Goal: Task Accomplishment & Management: Complete application form

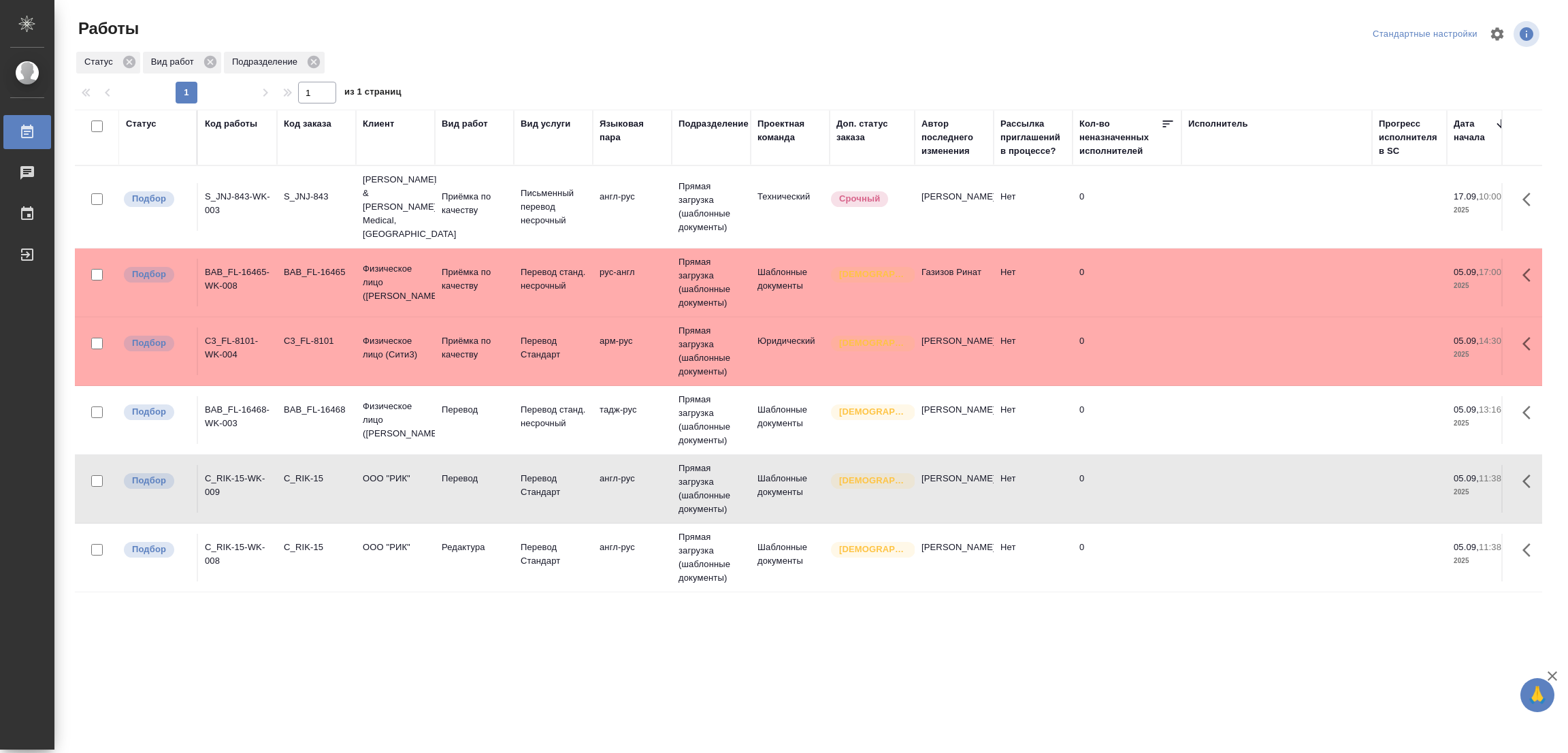
click at [450, 396] on td "Перевод" at bounding box center [474, 419] width 79 height 48
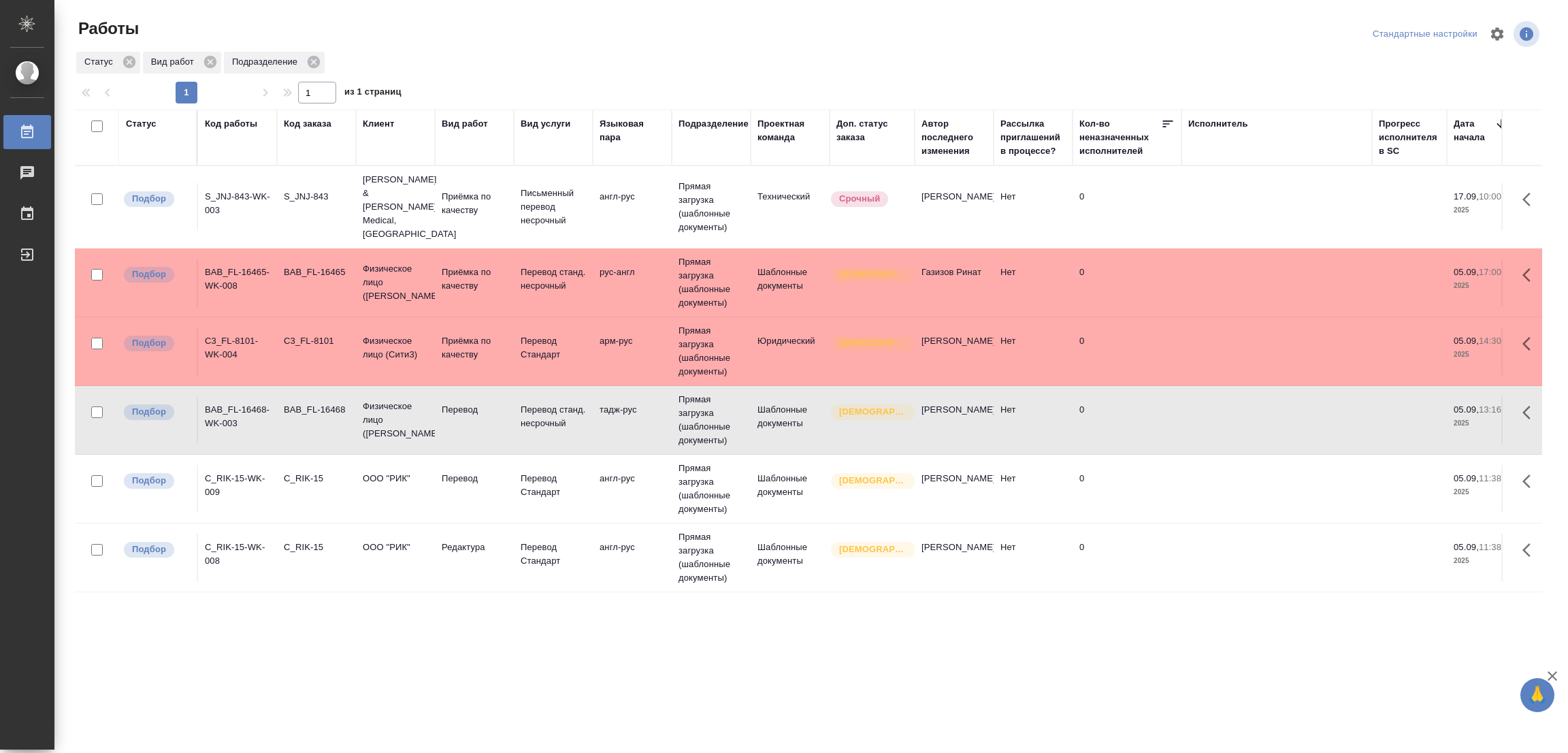
click at [450, 396] on td "Перевод" at bounding box center [474, 419] width 79 height 48
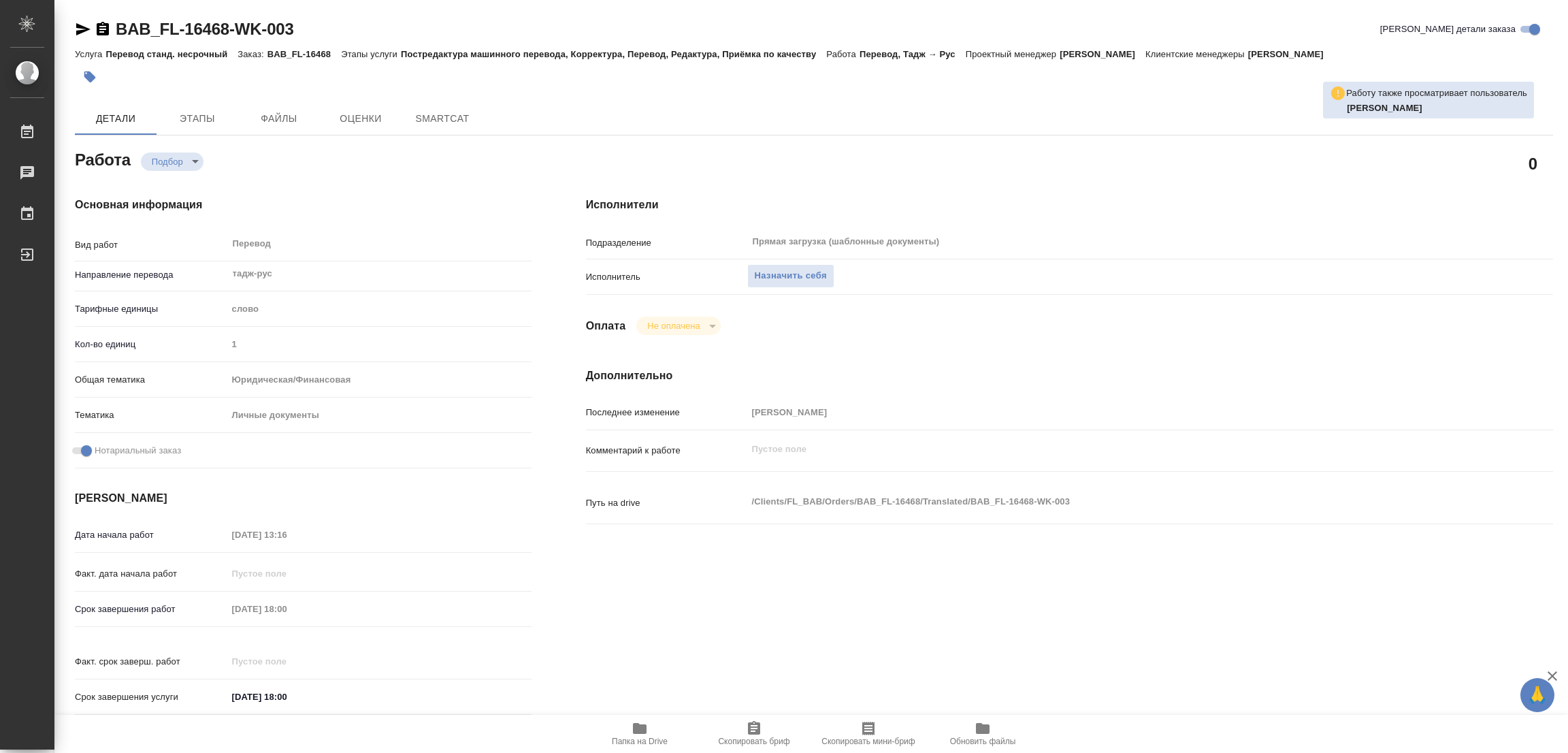
type textarea "x"
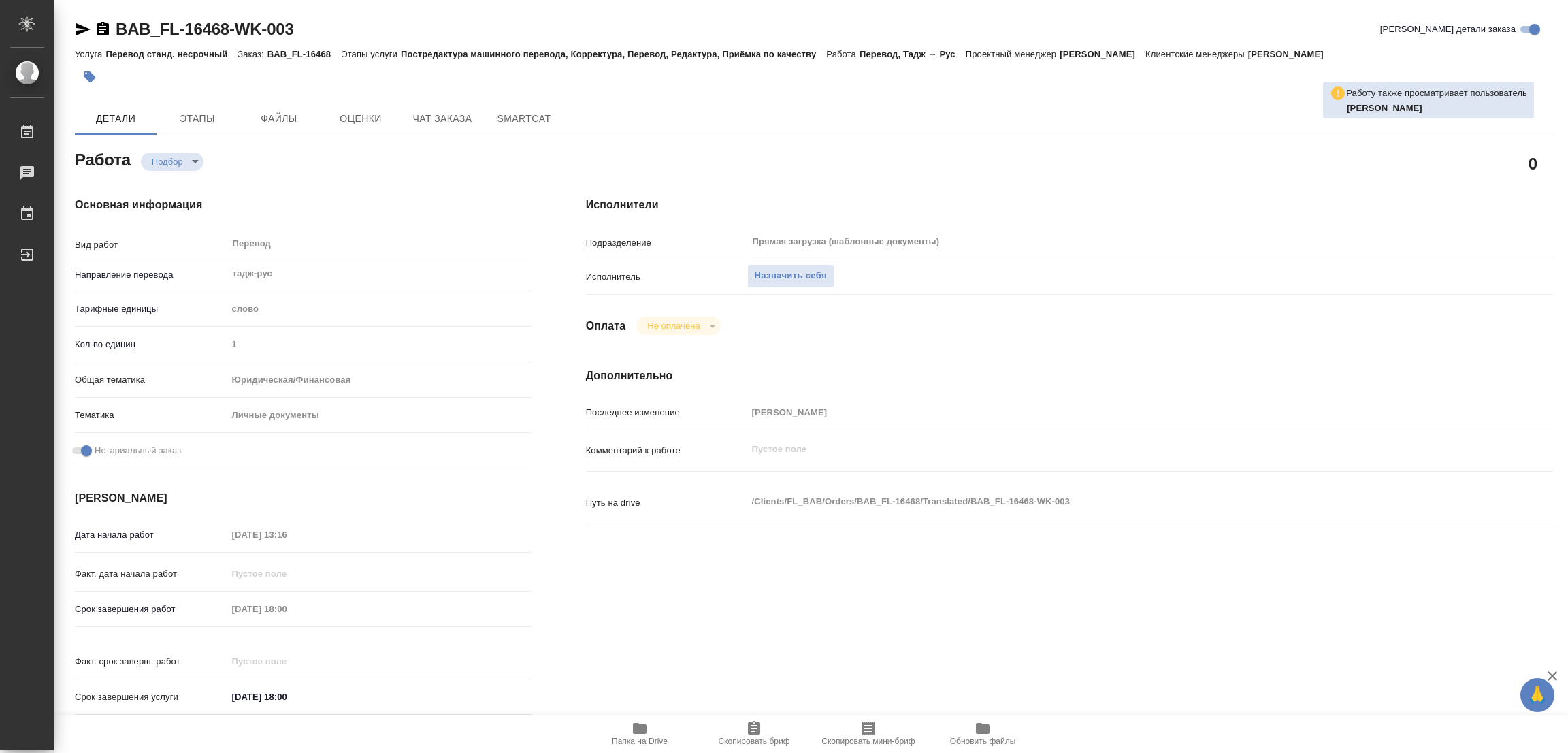
type textarea "x"
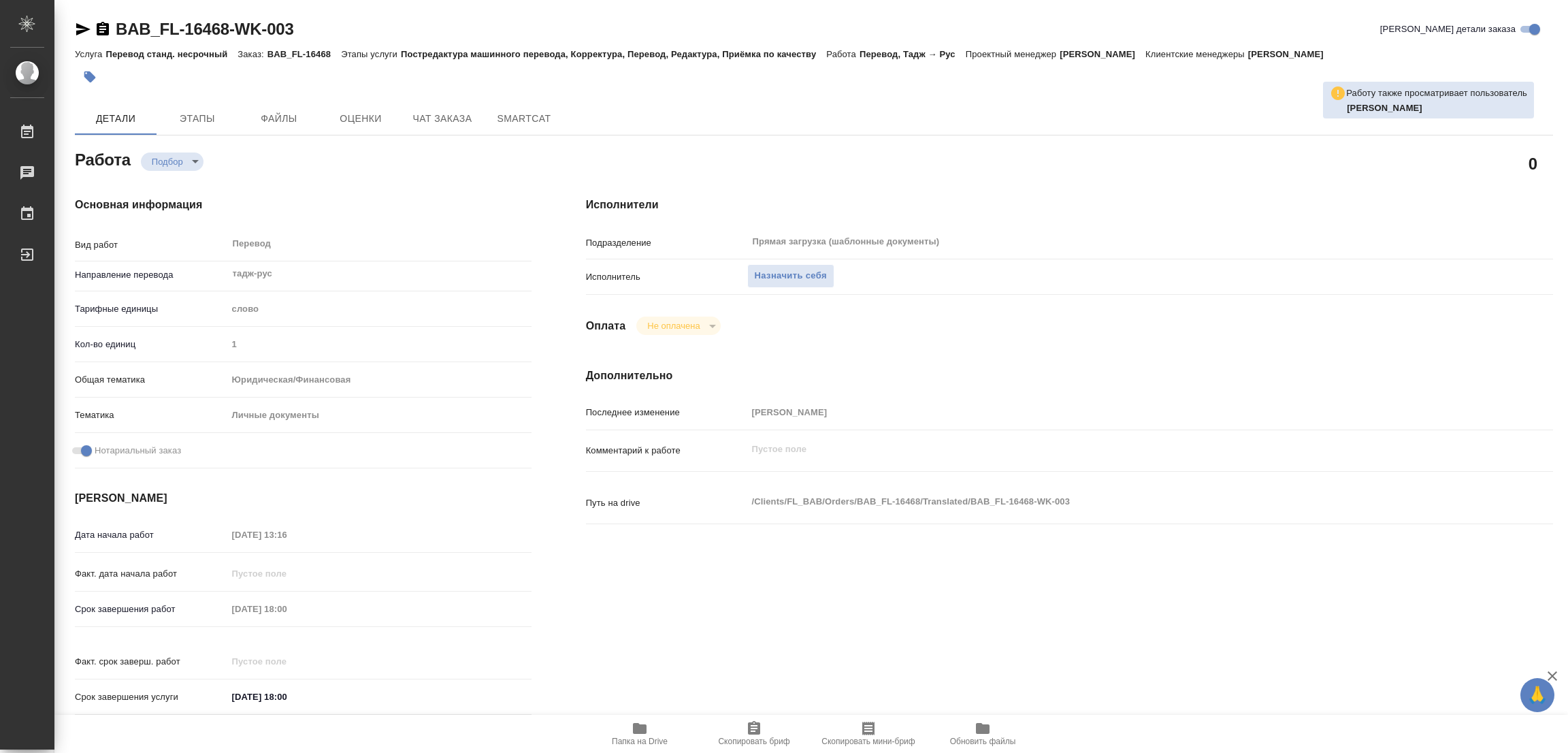
type textarea "x"
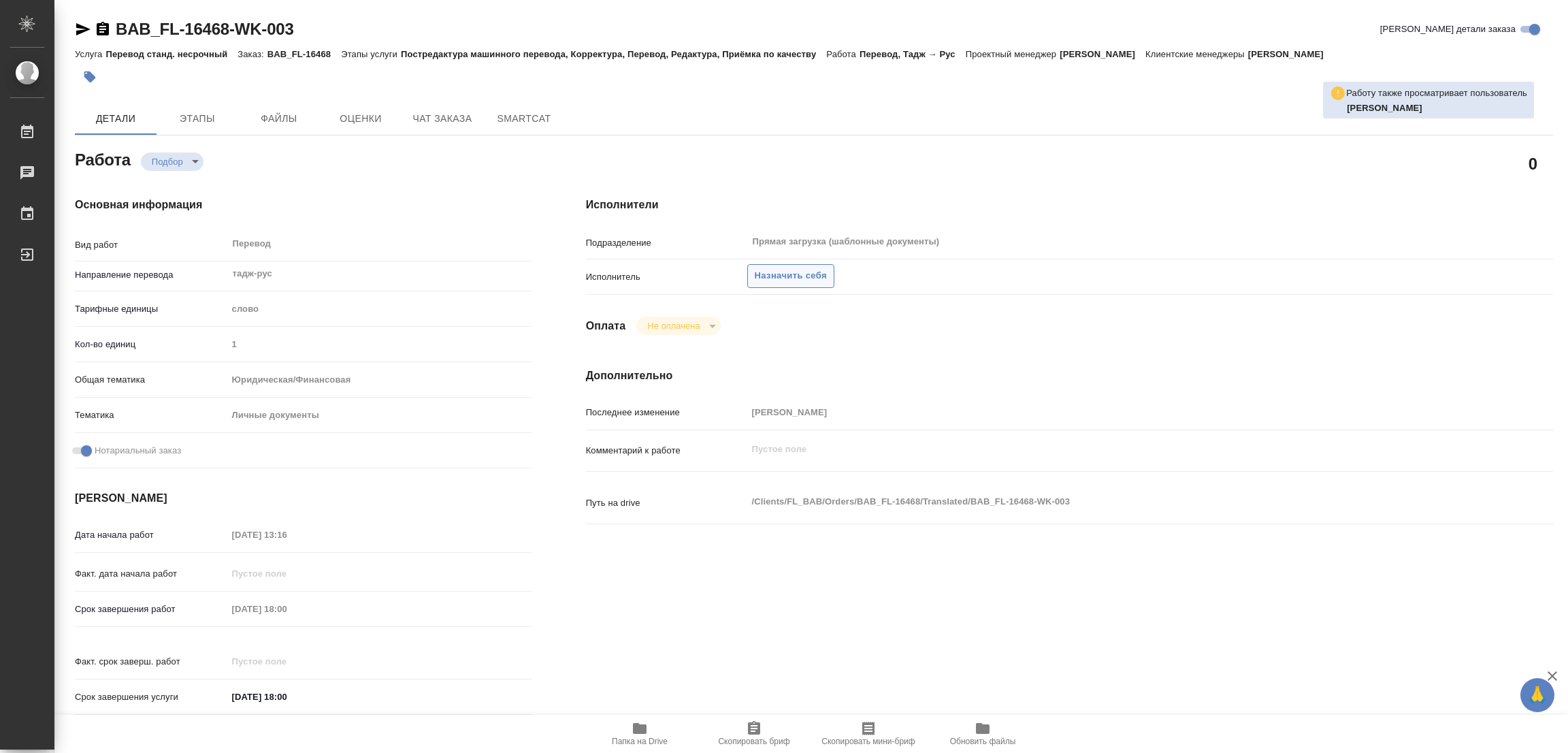
type textarea "x"
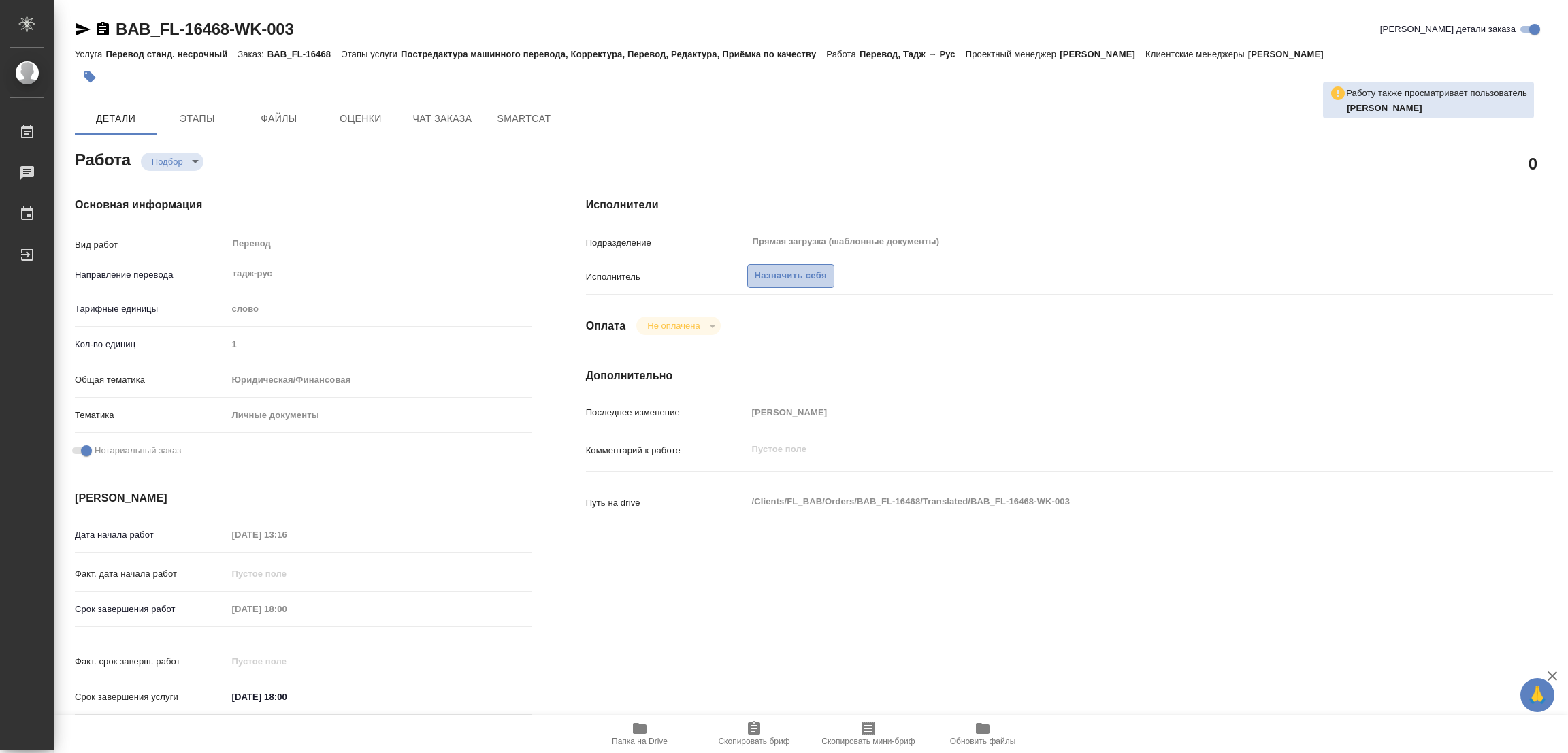
click at [783, 271] on span "Назначить себя" at bounding box center [790, 276] width 72 height 16
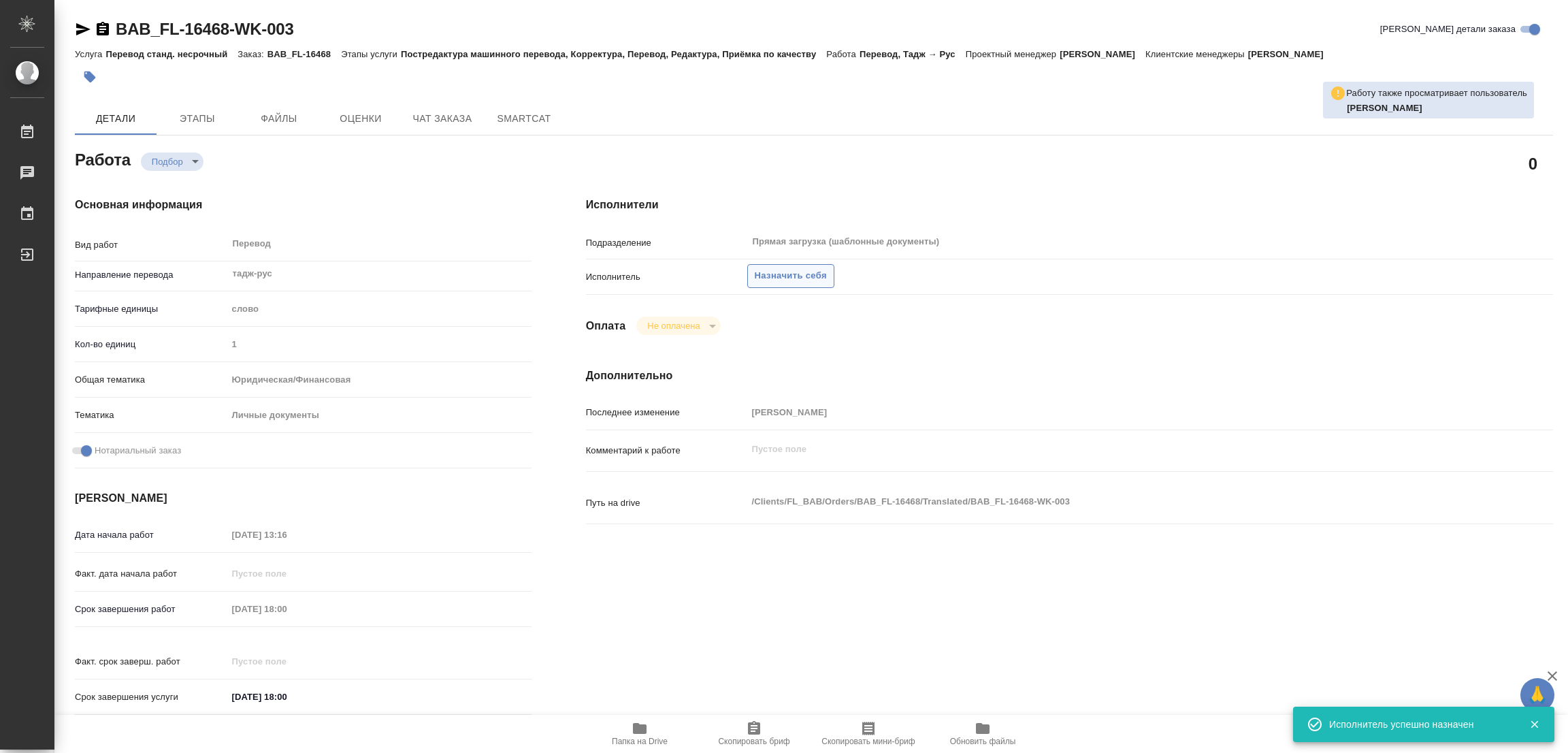
type textarea "x"
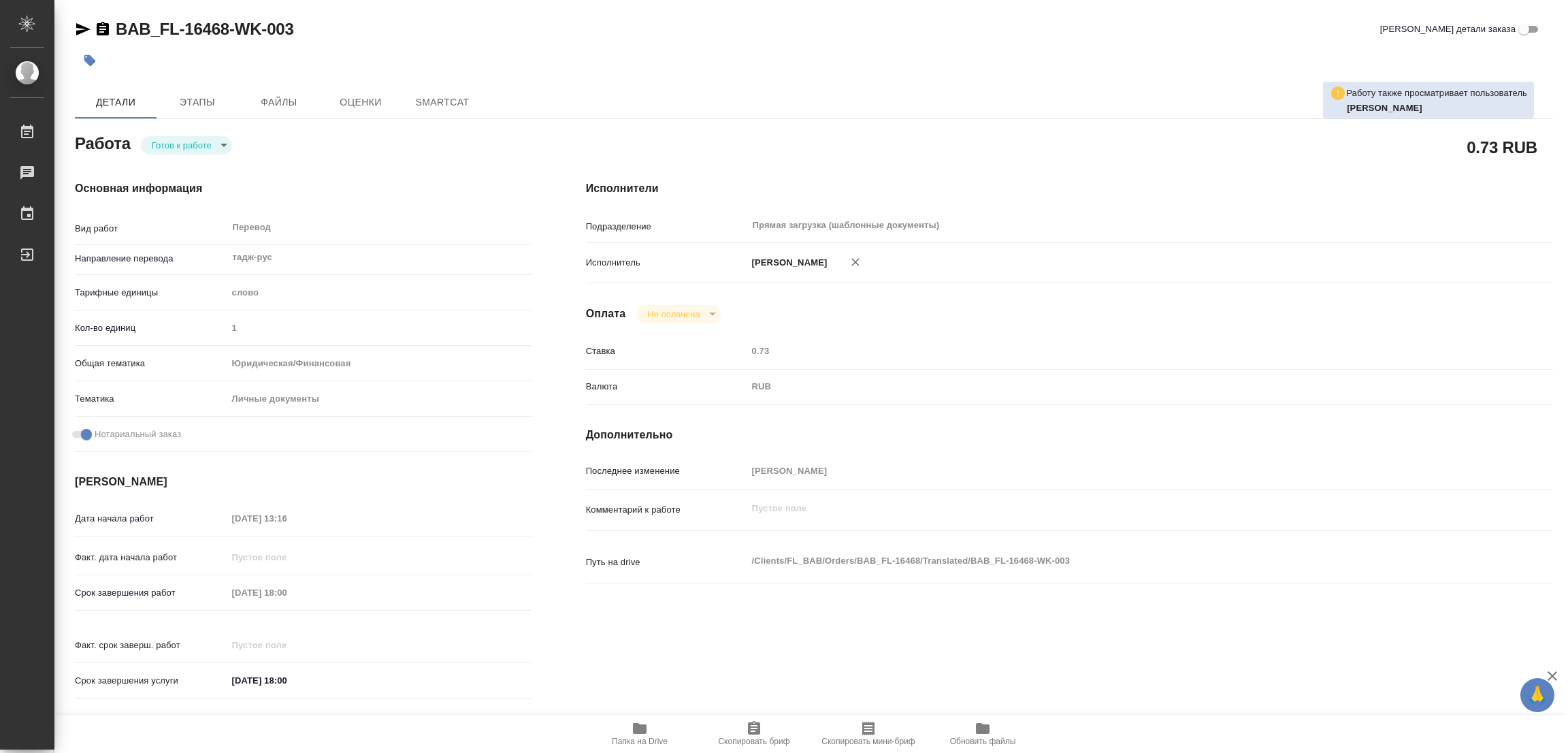
type textarea "x"
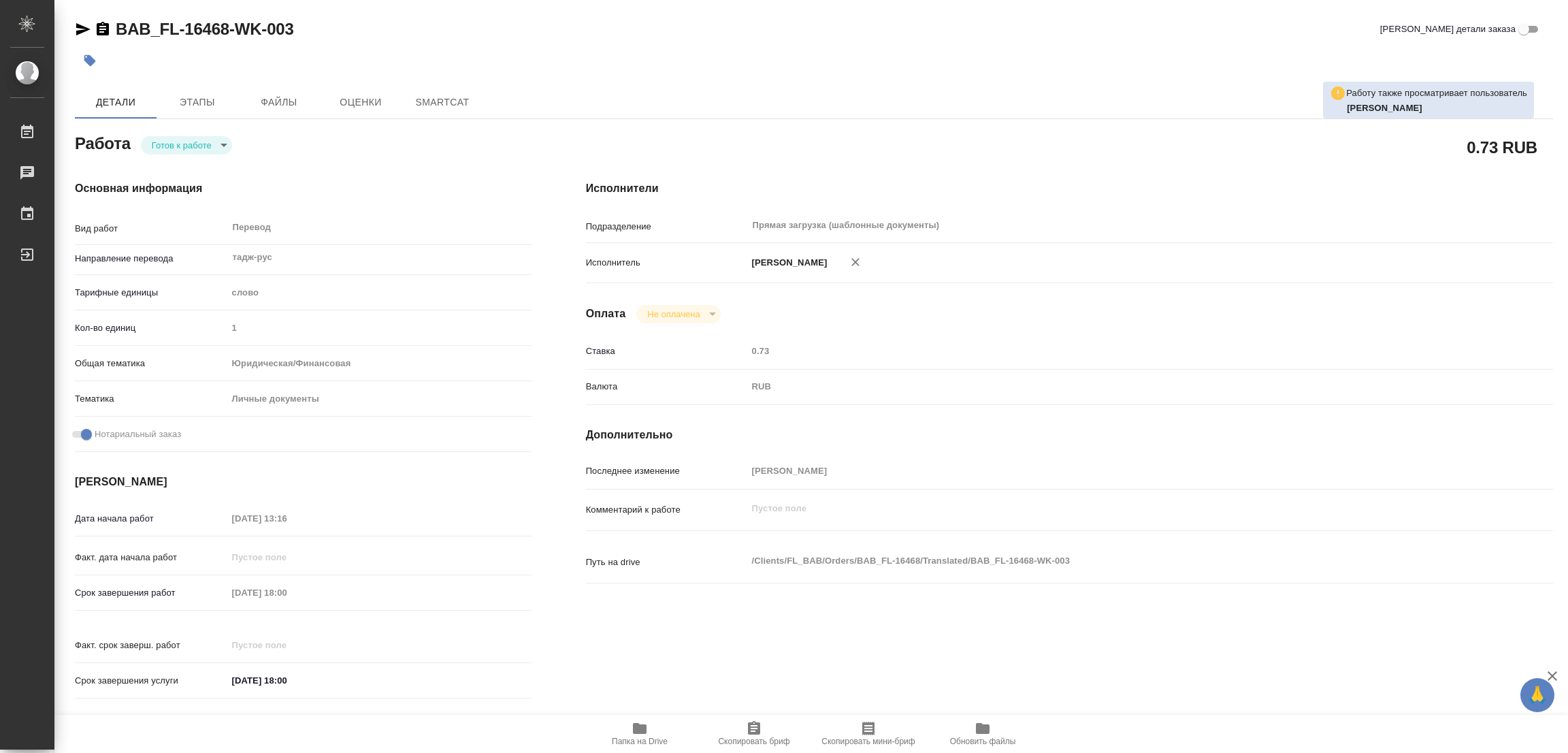
type textarea "x"
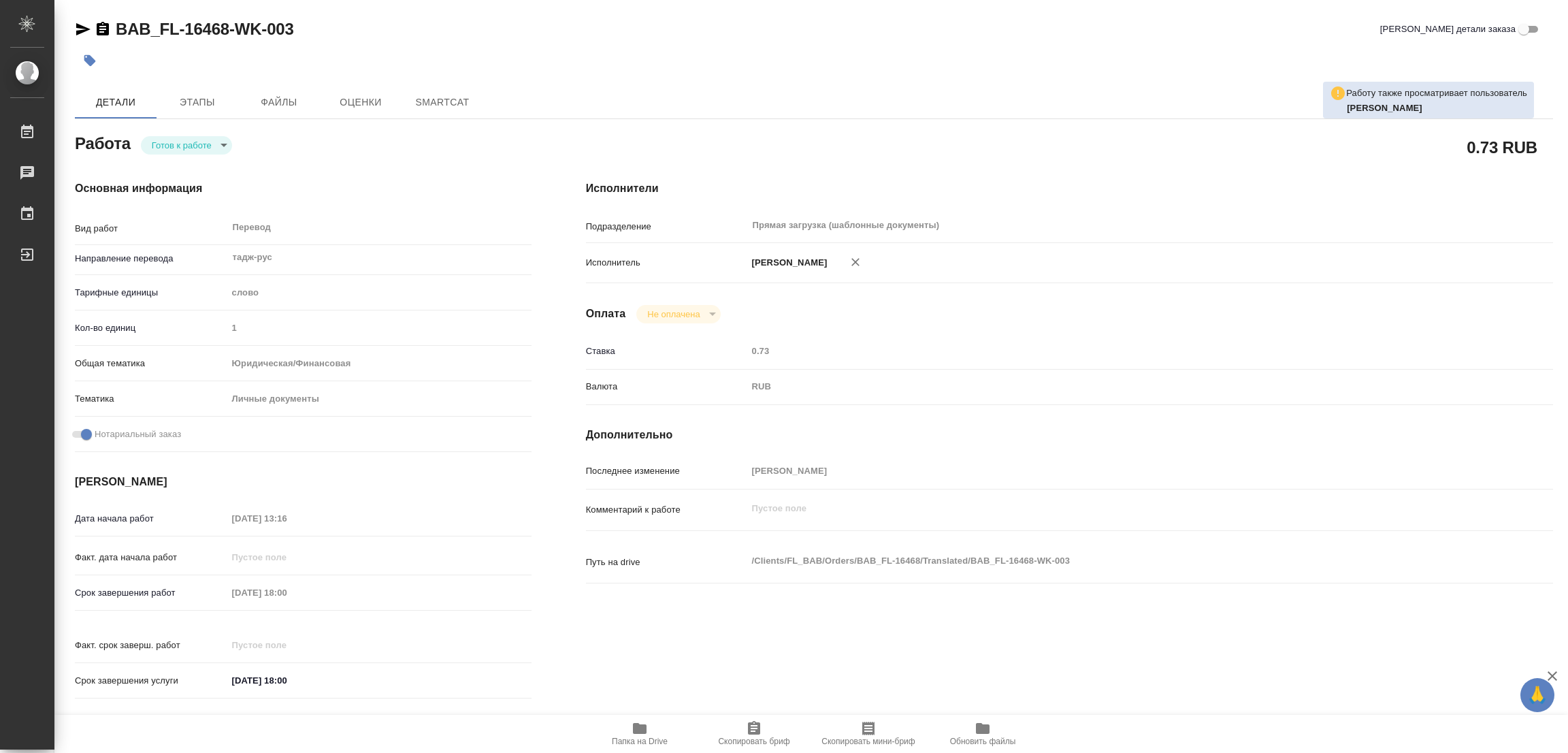
type textarea "x"
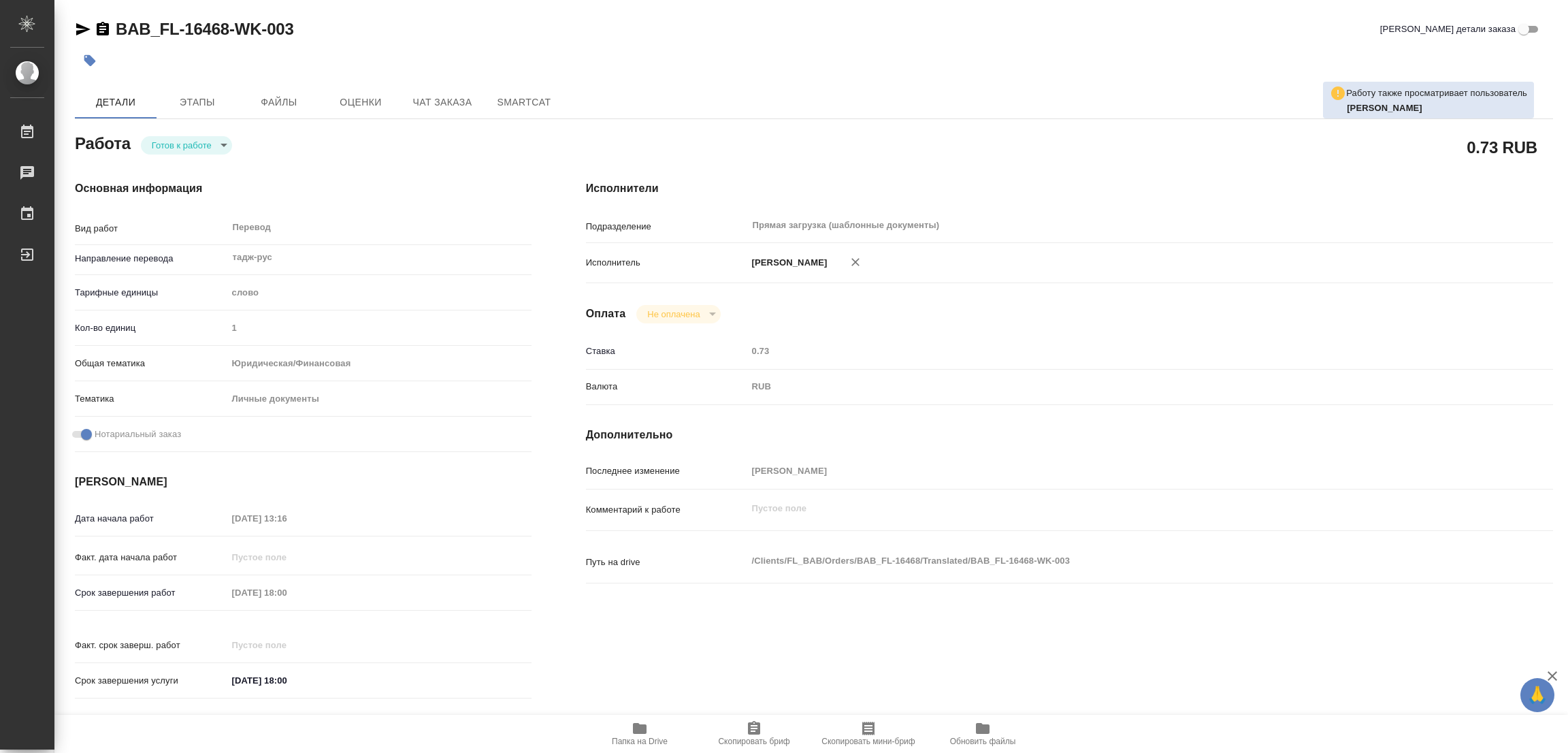
type textarea "x"
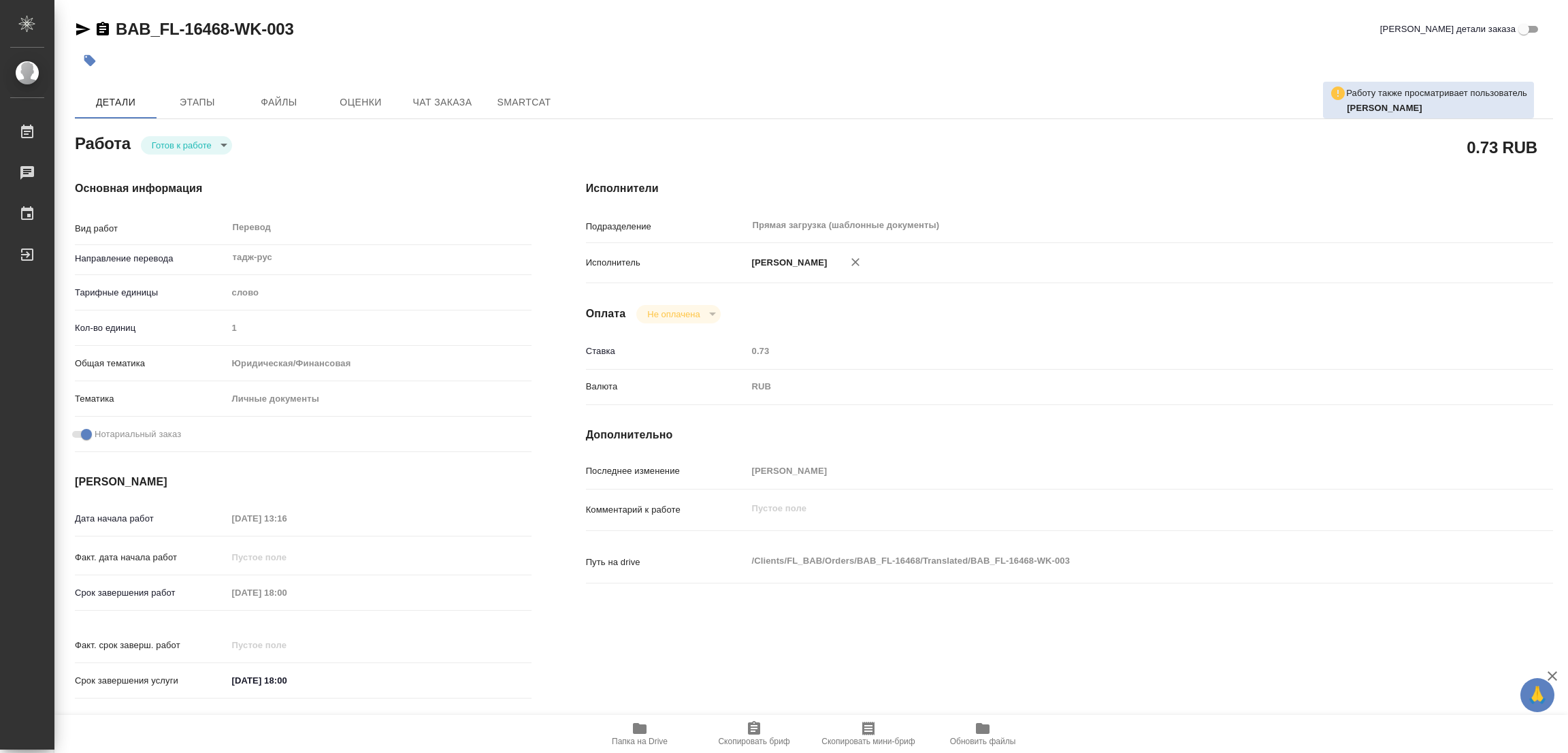
type textarea "x"
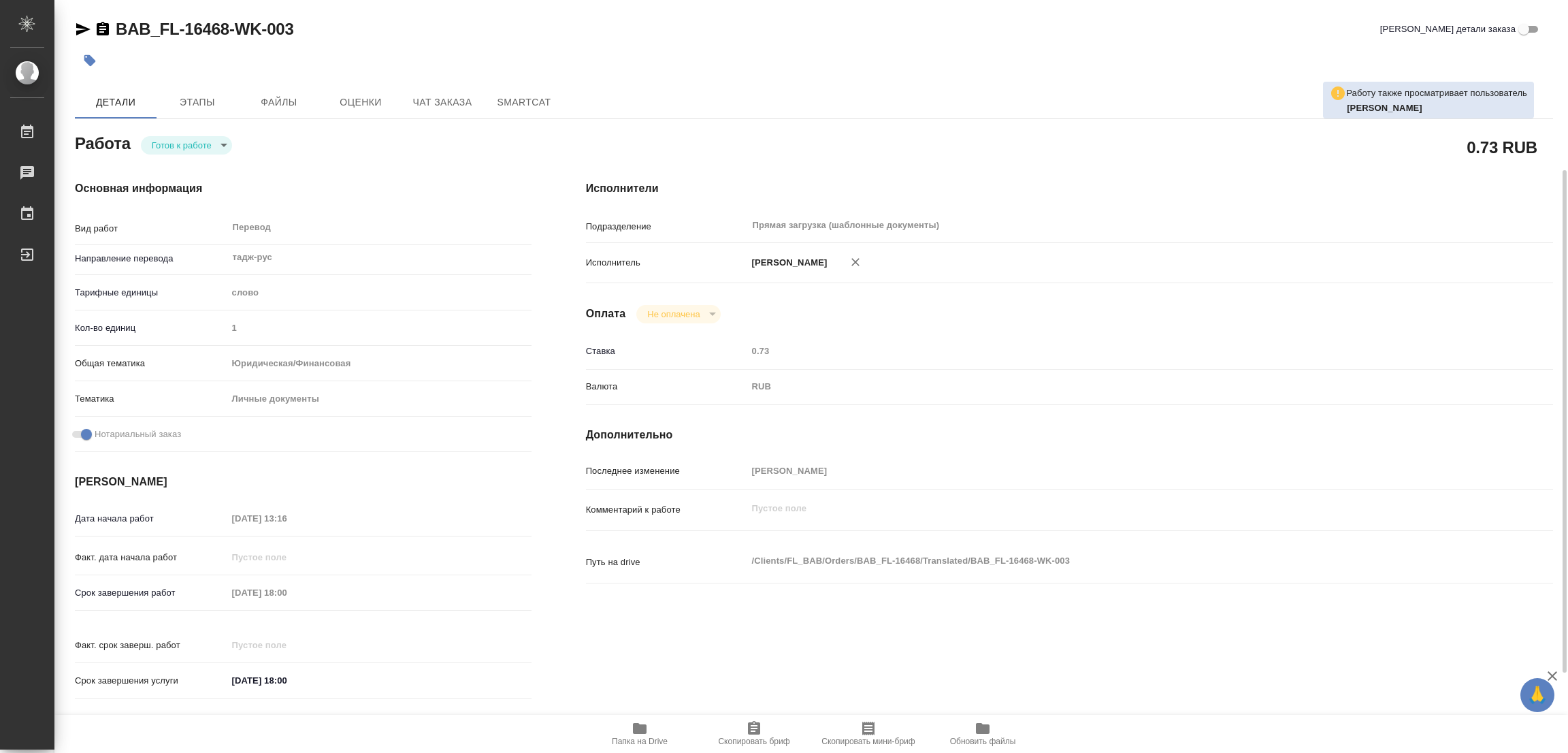
scroll to position [102, 0]
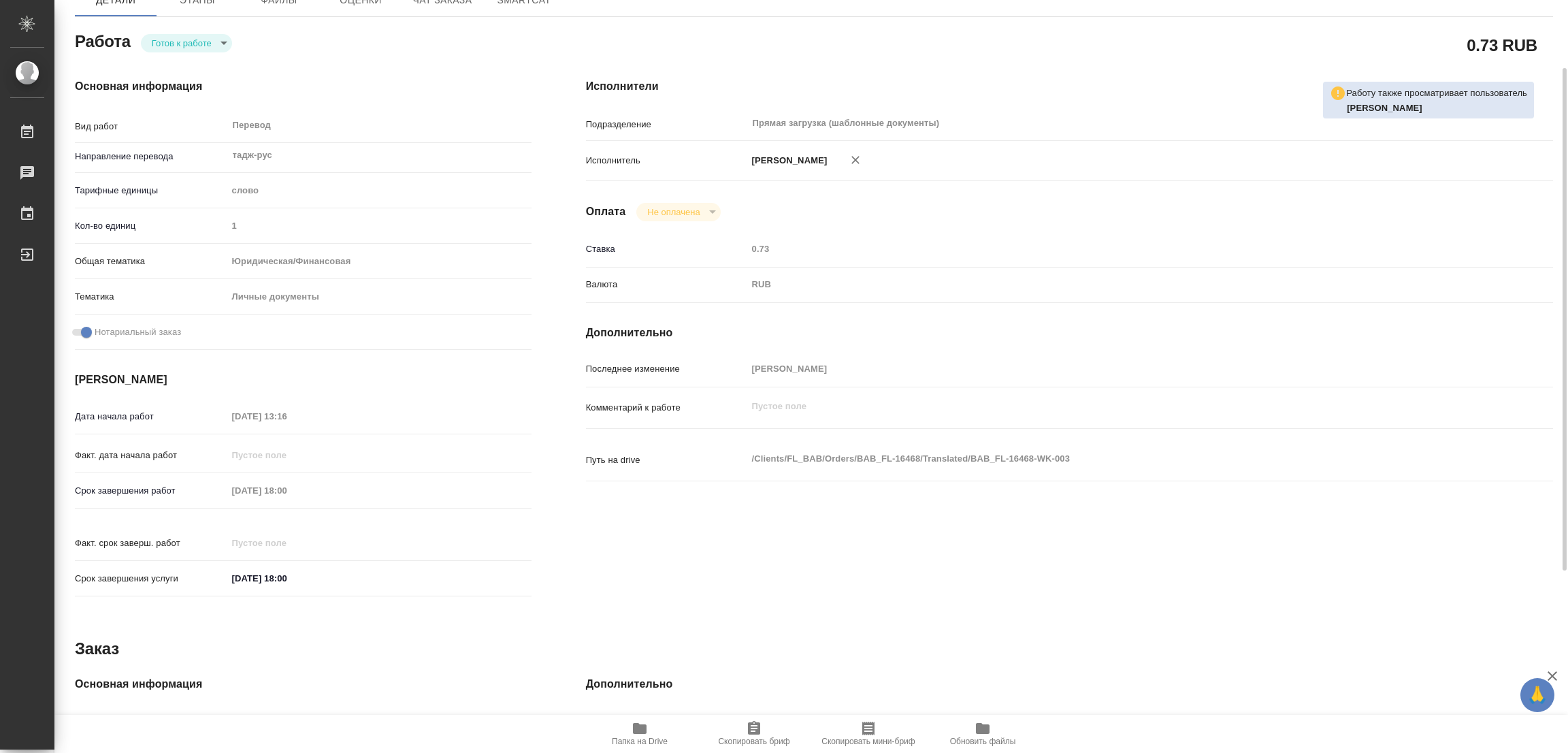
type textarea "x"
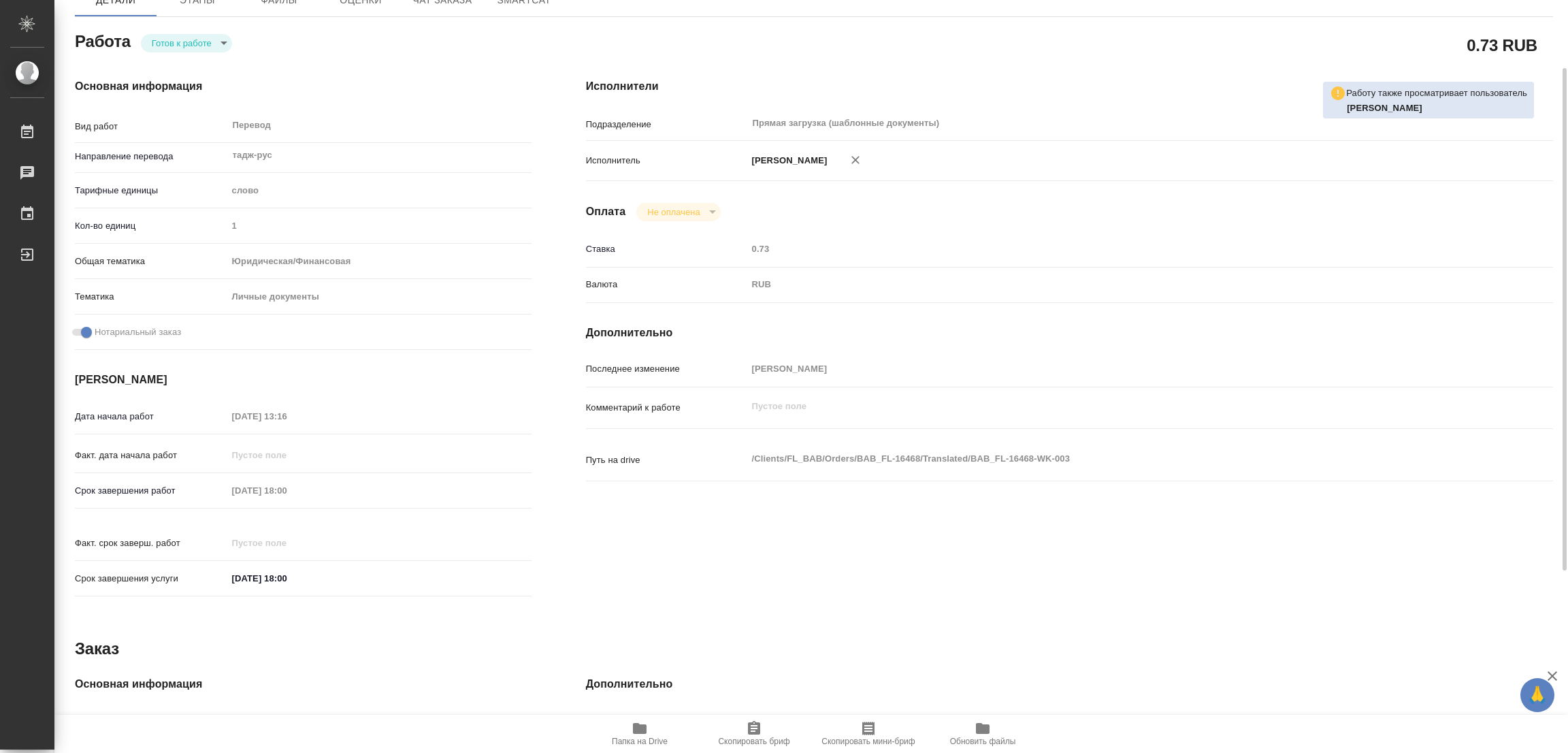
scroll to position [0, 0]
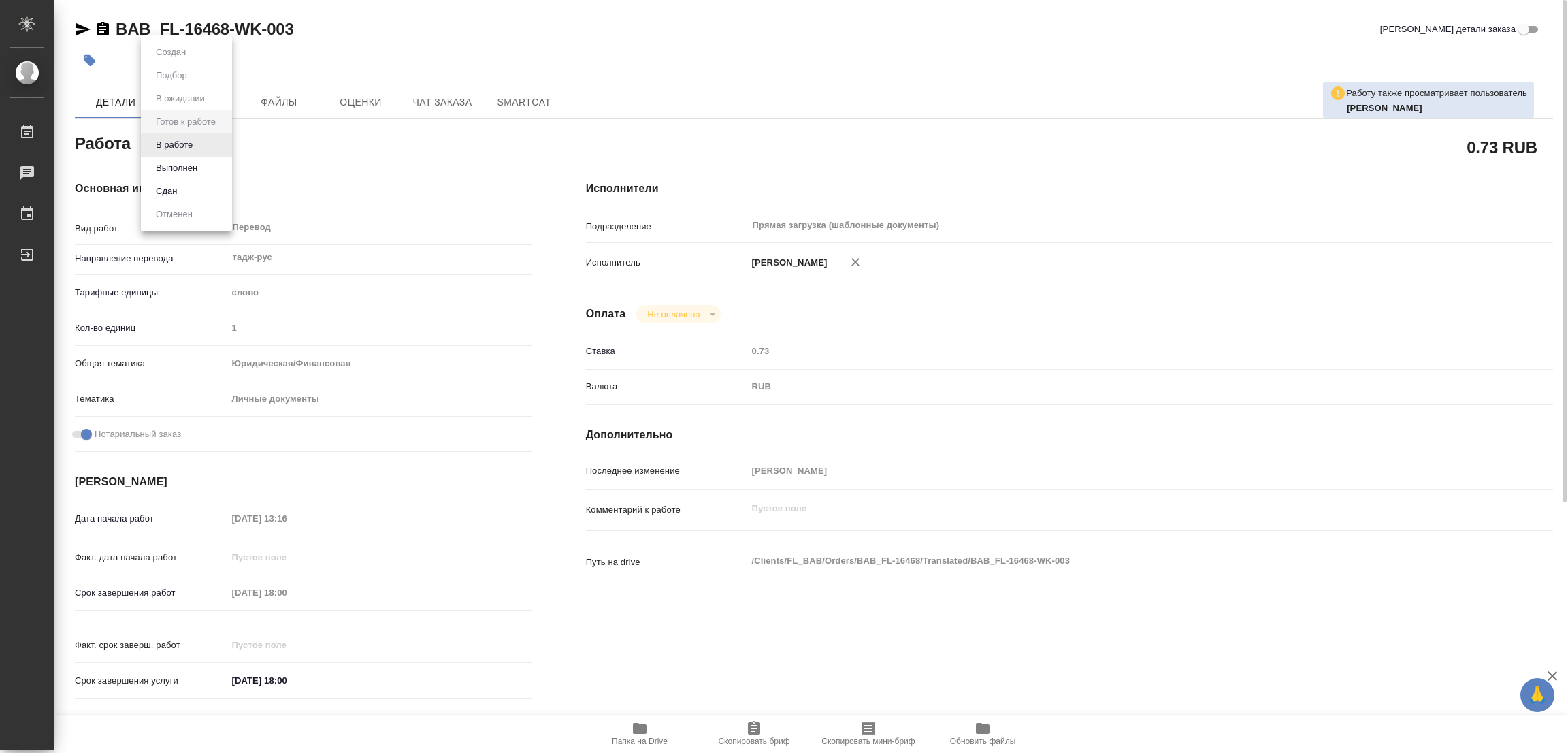
click at [185, 152] on body "🙏 .cls-1 fill:#fff; AWATERA Popova Galina Работы 0 Чаты График Выйти BAB_FL-164…" at bounding box center [784, 376] width 1568 height 753
click at [177, 136] on li "В работе" at bounding box center [186, 144] width 91 height 23
type textarea "x"
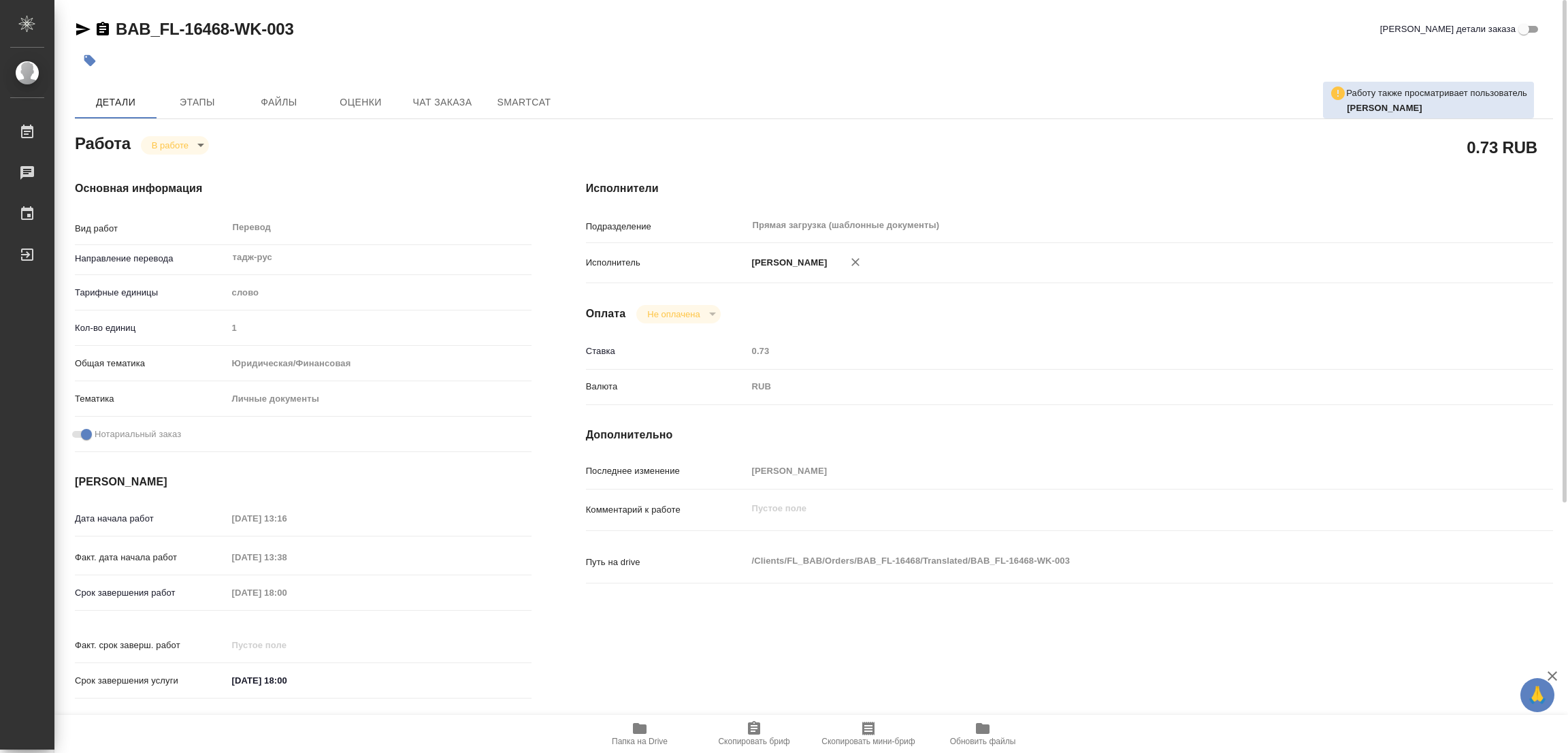
type textarea "x"
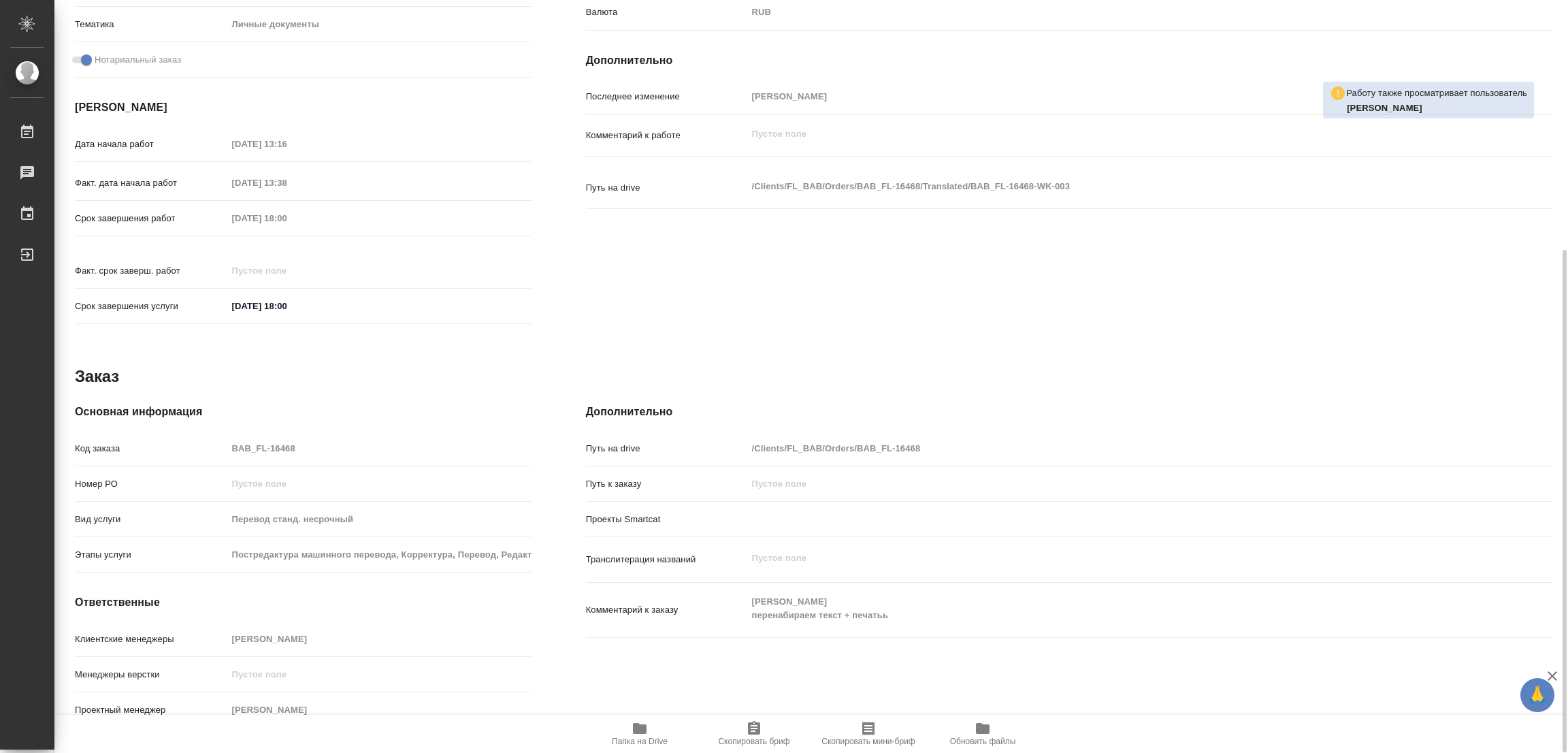
type textarea "x"
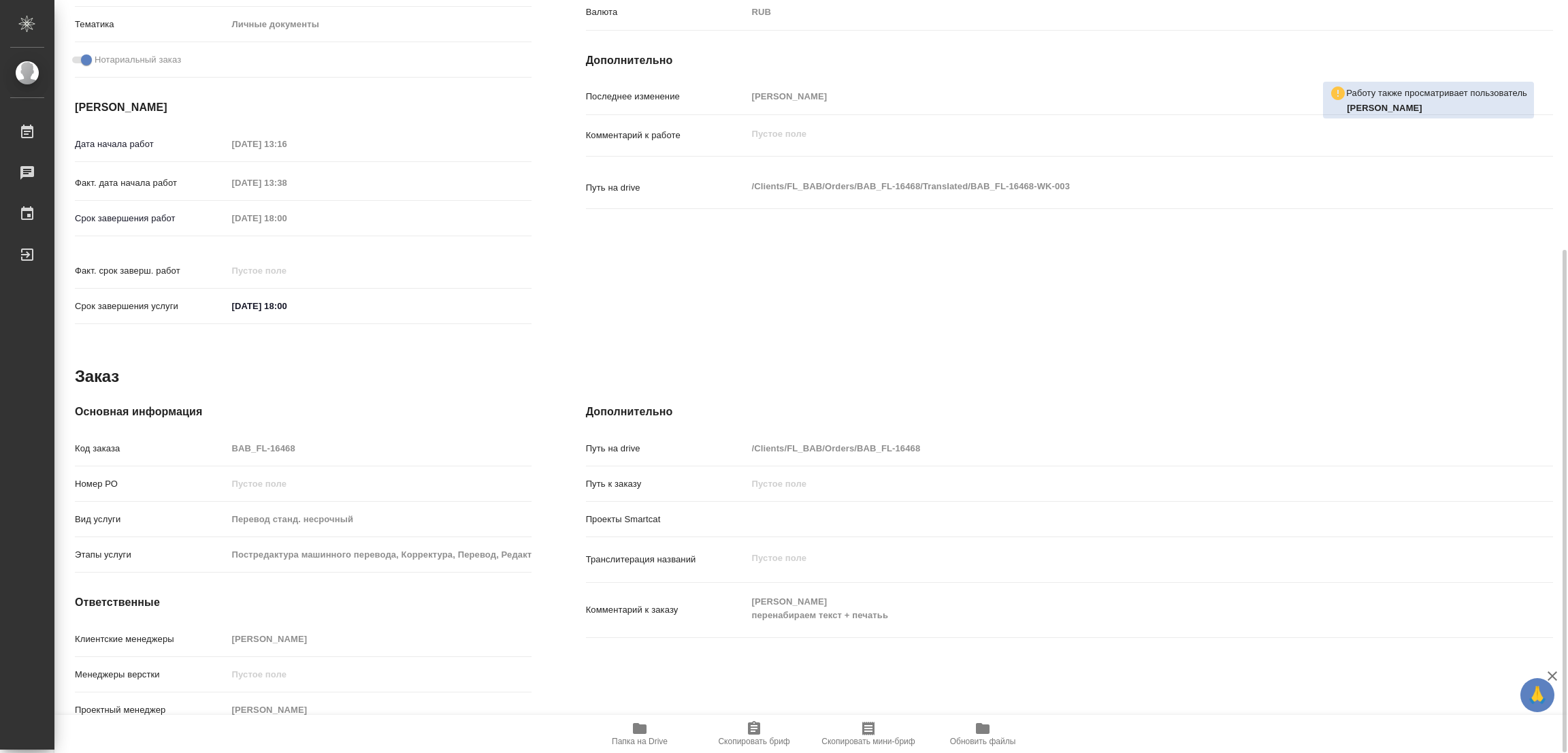
type textarea "x"
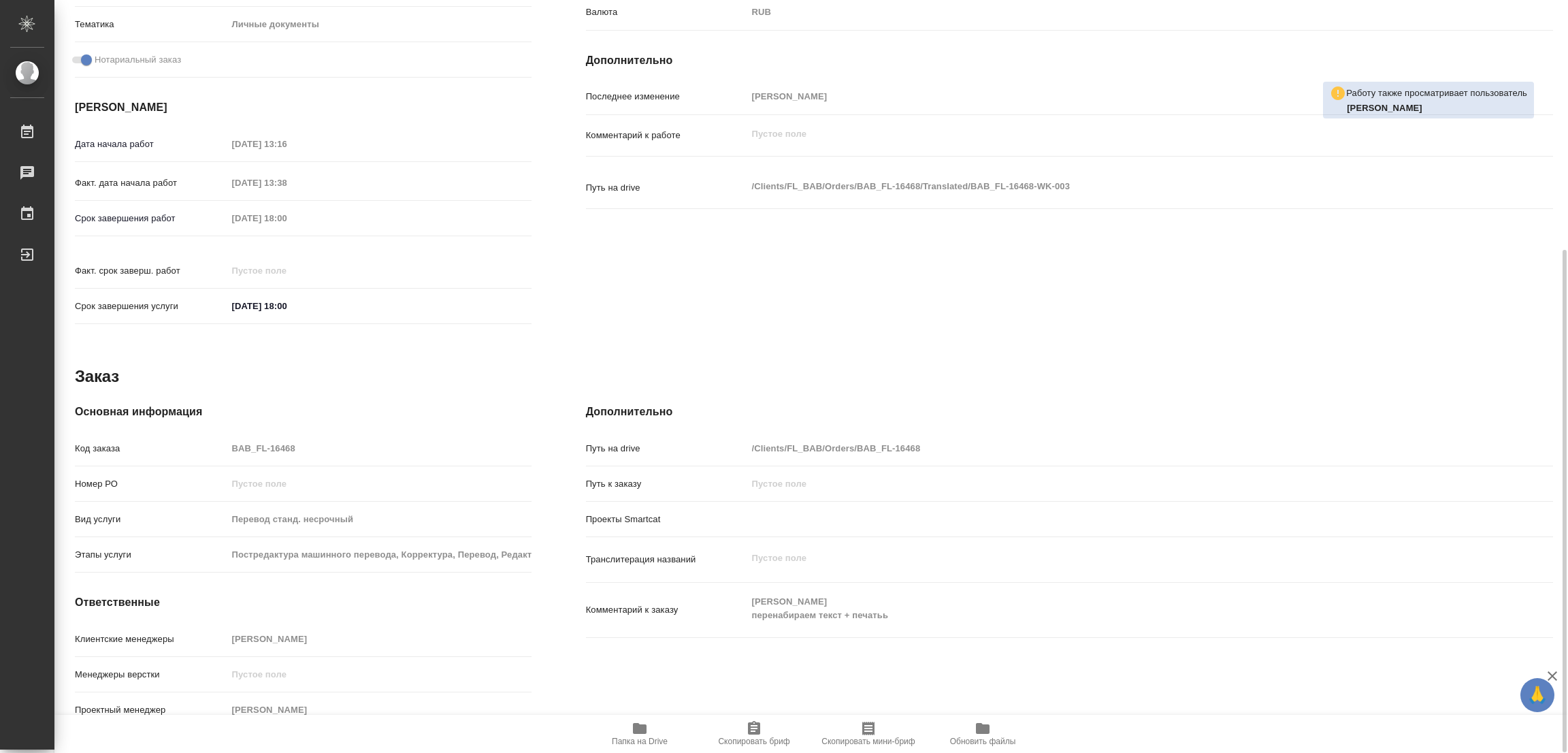
type textarea "x"
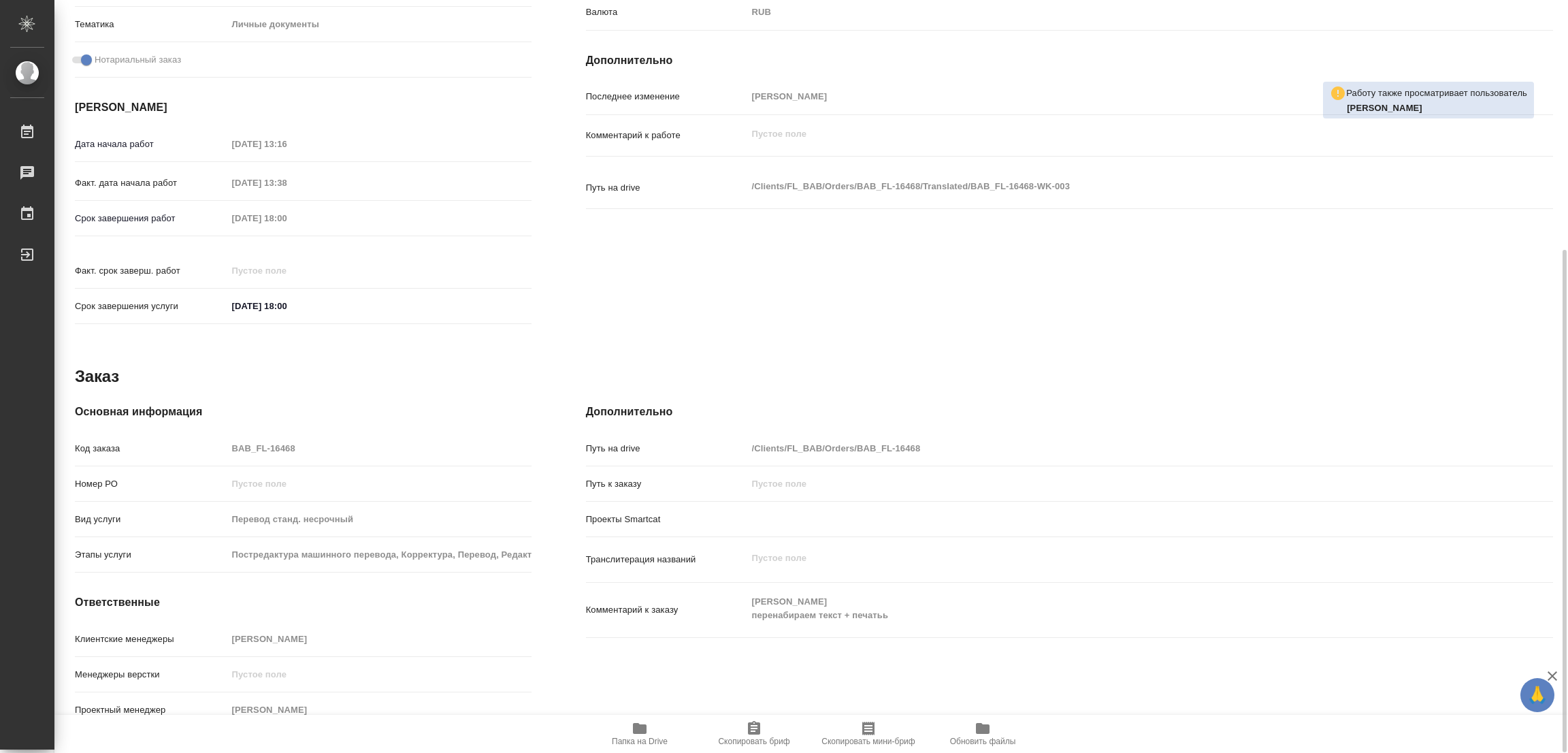
click at [647, 728] on icon "button" at bounding box center [640, 728] width 16 height 16
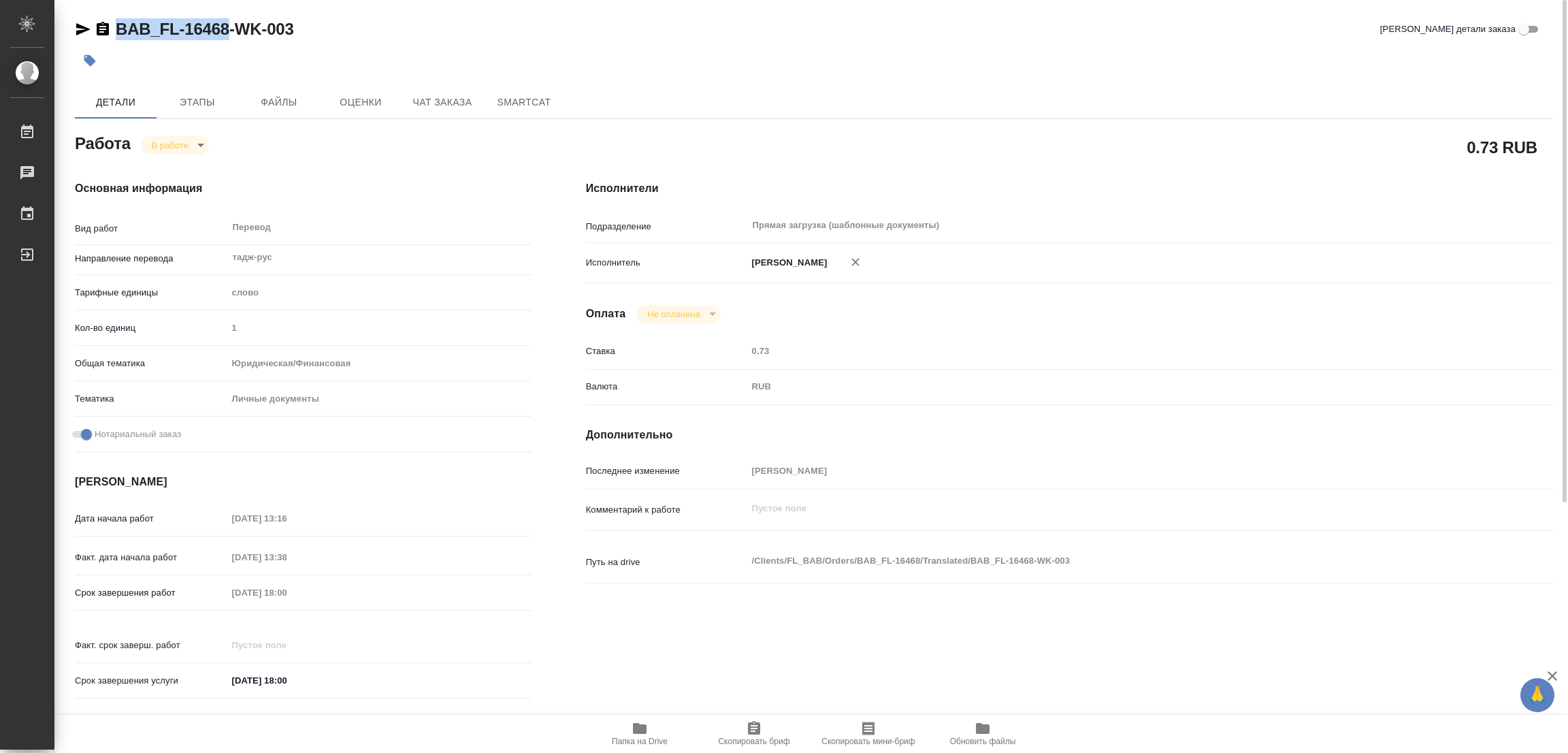
drag, startPoint x: 112, startPoint y: 15, endPoint x: 201, endPoint y: 36, distance: 91.4
click at [226, 34] on div "BAB_FL-16468-WK-003 Кратко детали заказа Детали Этапы Файлы Оценки Чат заказа S…" at bounding box center [813, 571] width 1493 height 1142
copy link "BAB_FL-16468"
click at [749, 735] on icon "button" at bounding box center [754, 728] width 16 height 16
copy link "BAB_FL-16468"
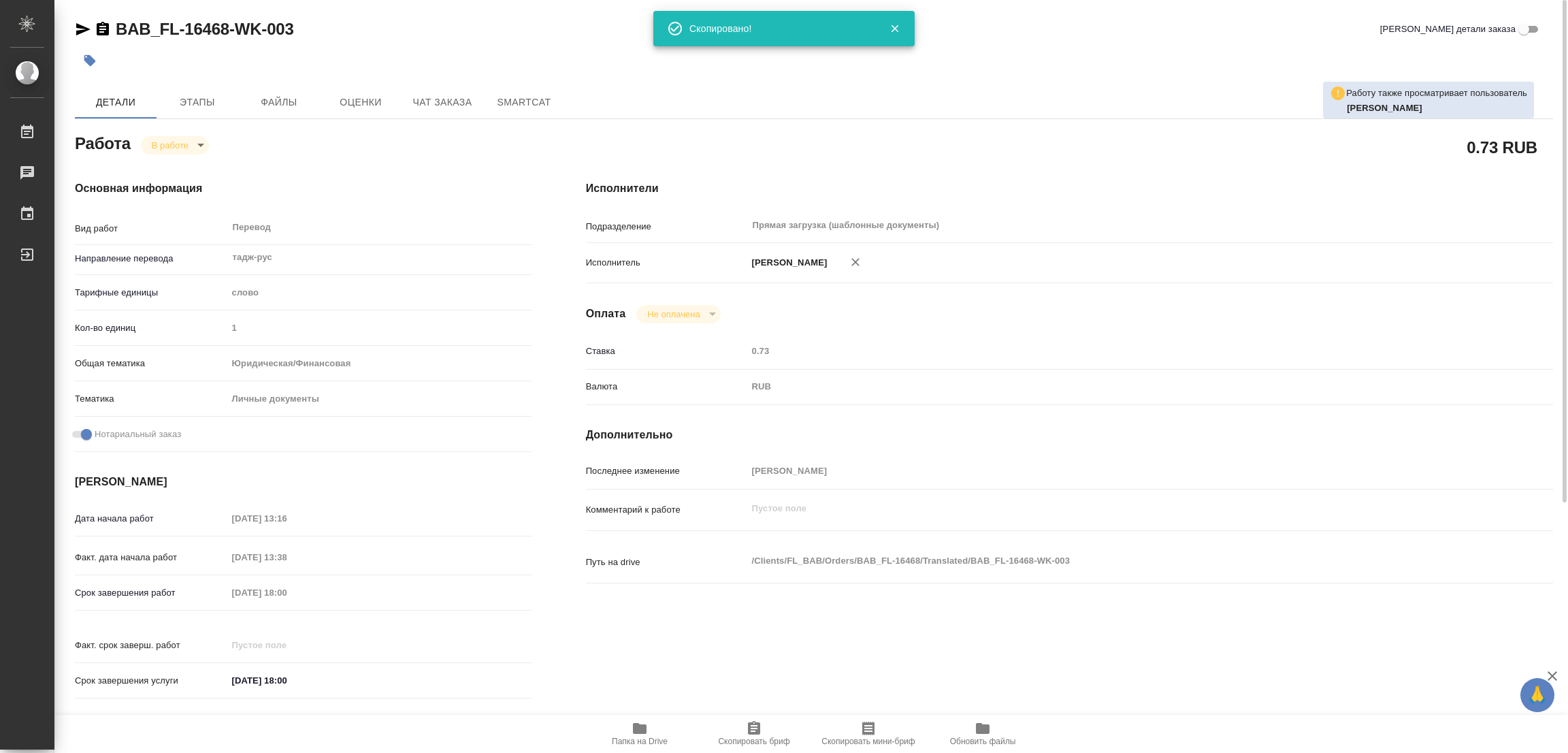
click at [352, 671] on div "05.09.2025 18:00" at bounding box center [379, 680] width 304 height 20
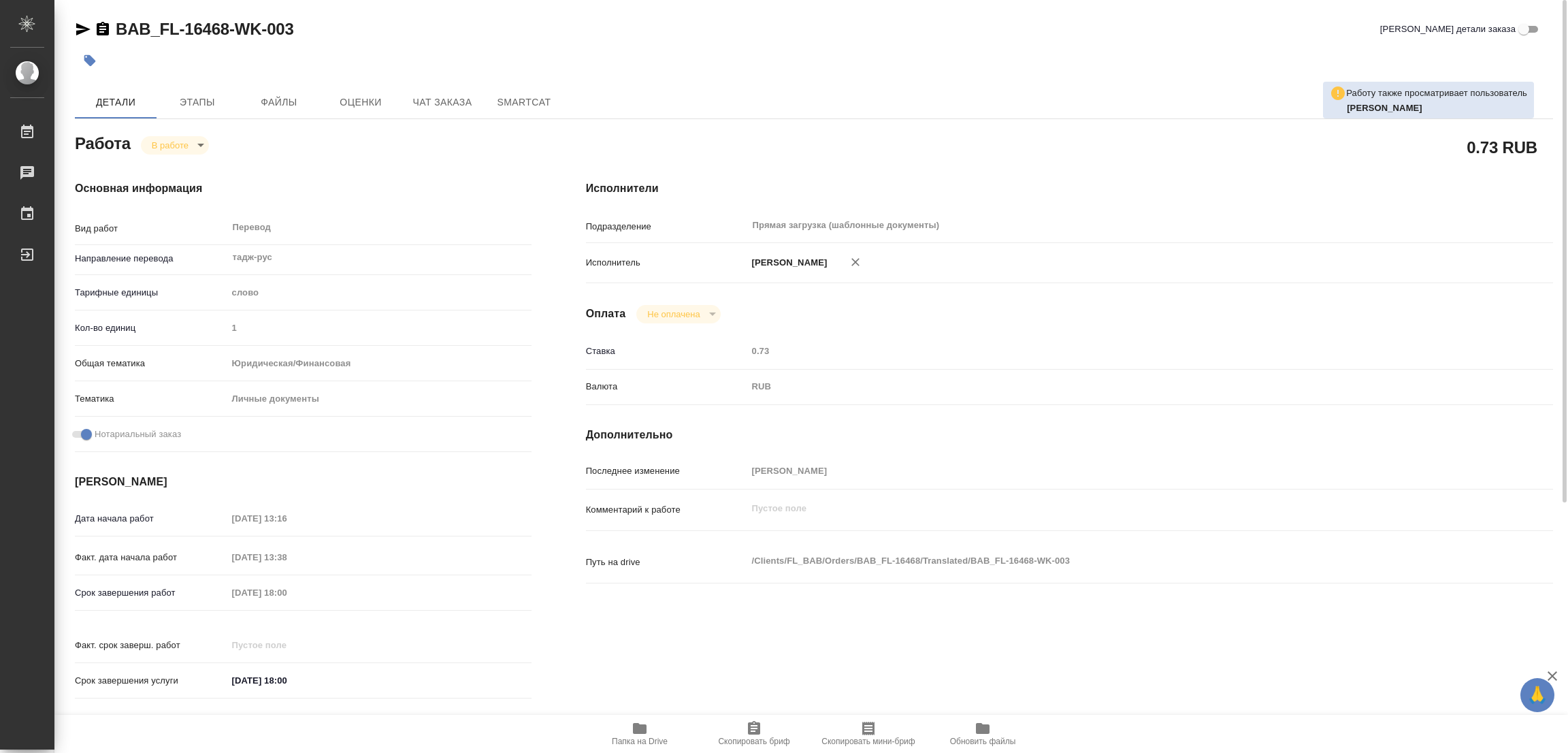
click at [199, 594] on div "Срок завершения работ 05.09.2025 18:00" at bounding box center [303, 593] width 456 height 24
type textarea "x"
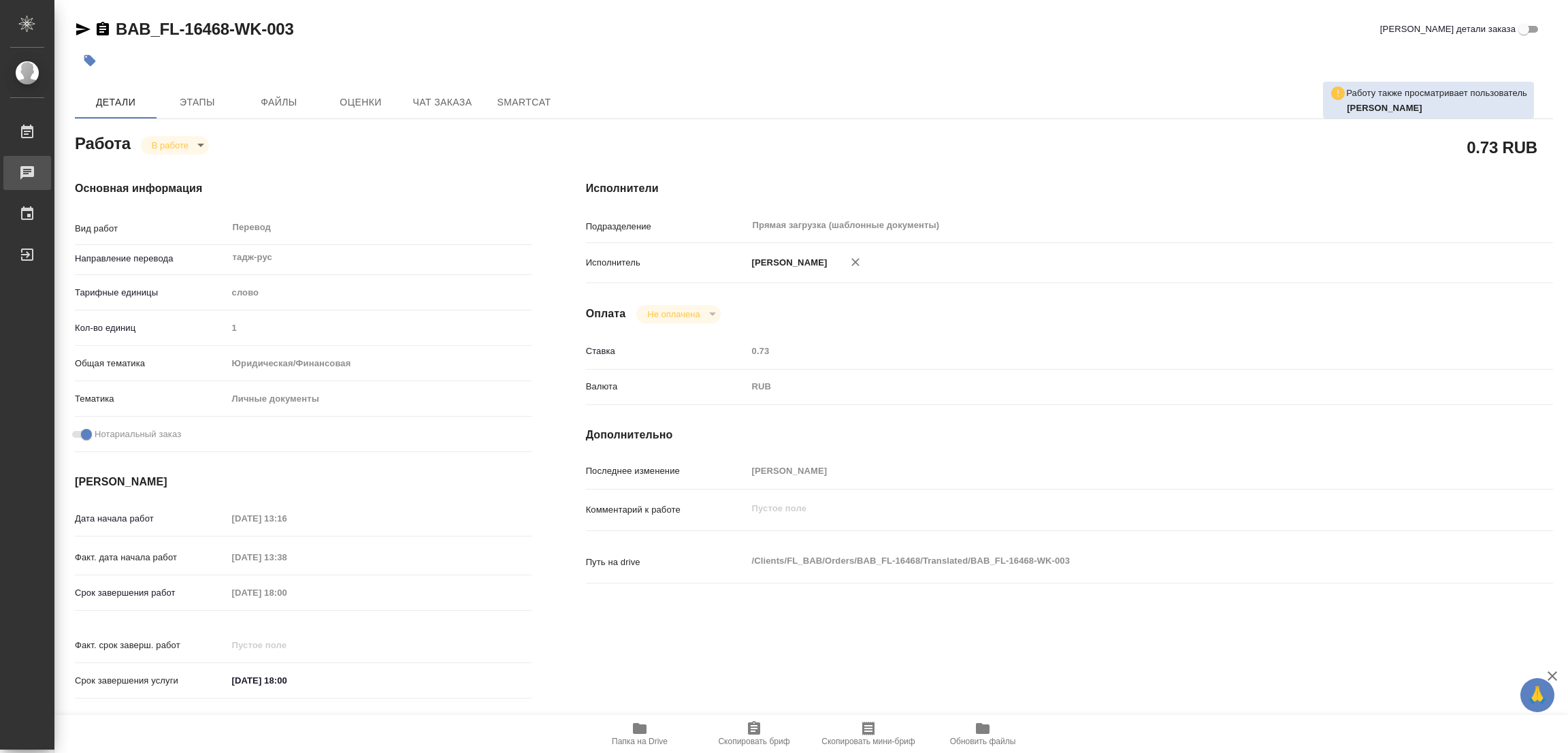
type textarea "x"
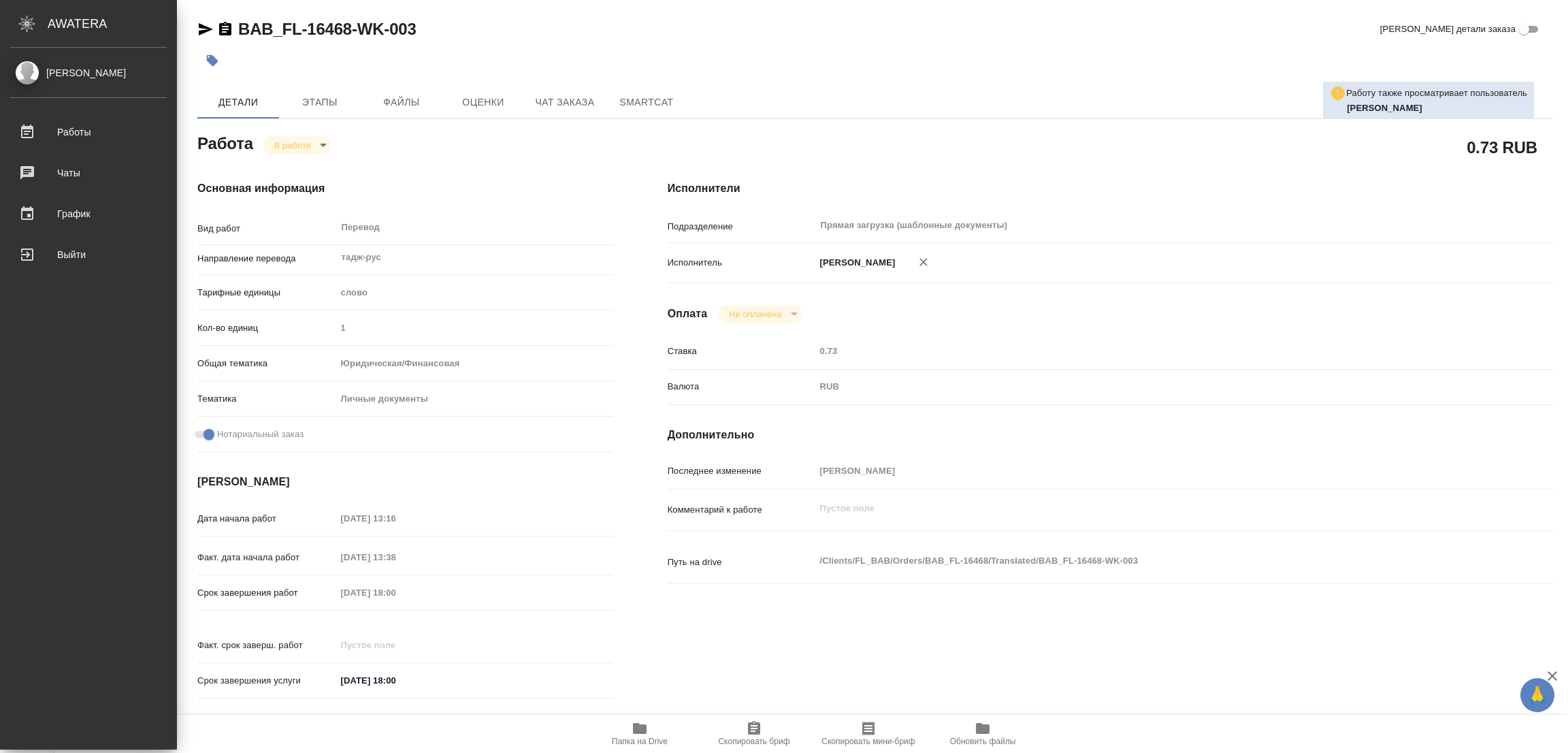
type textarea "x"
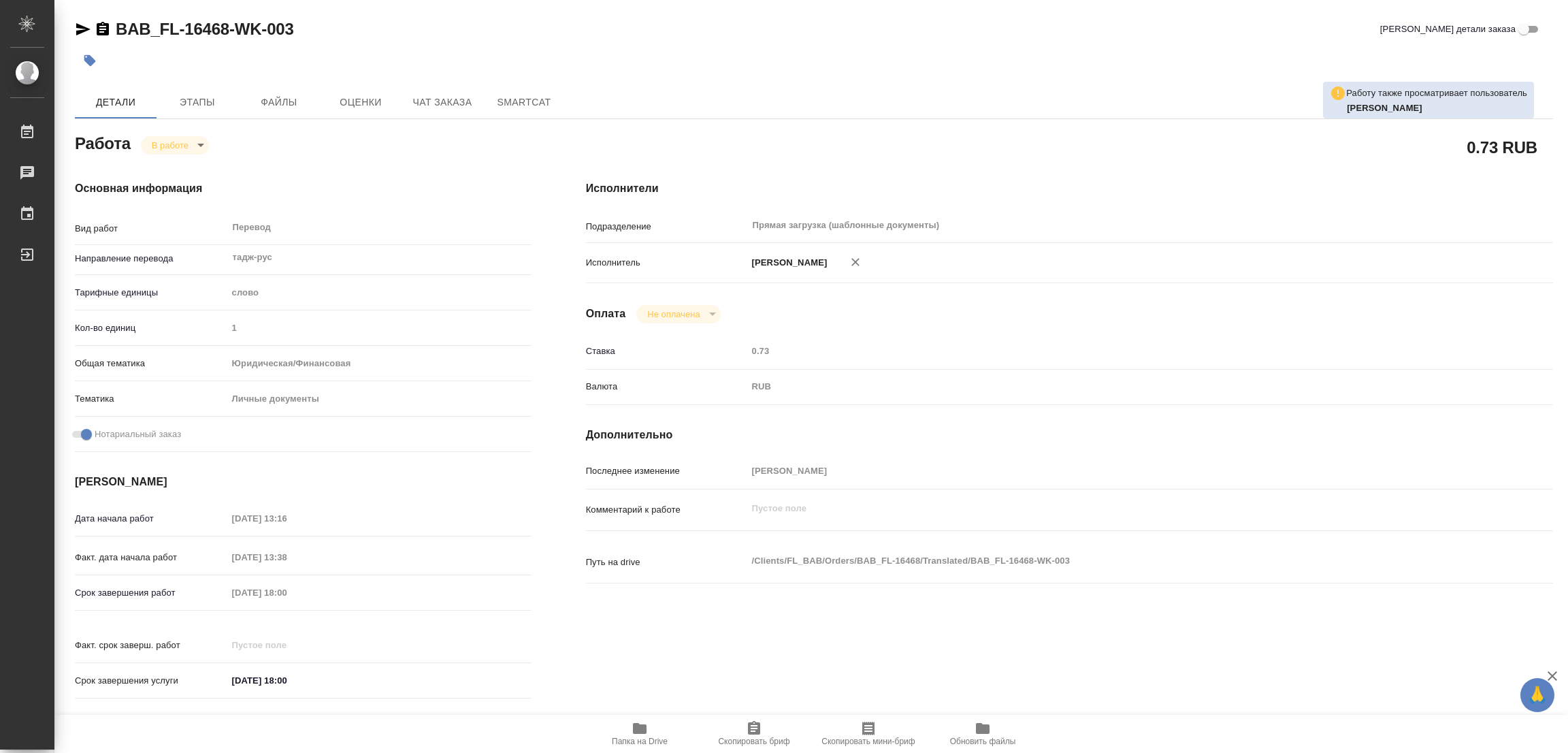
type textarea "x"
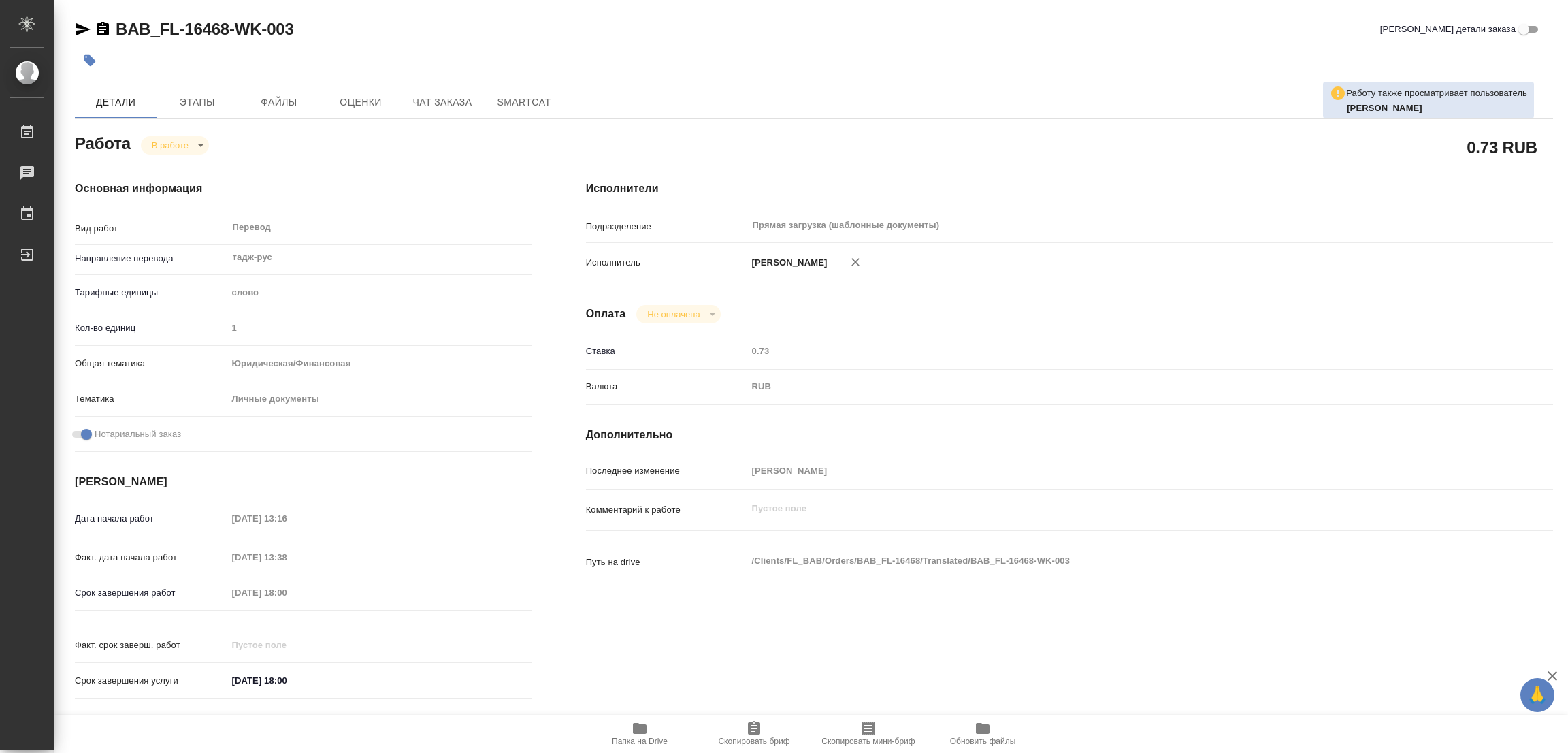
type textarea "x"
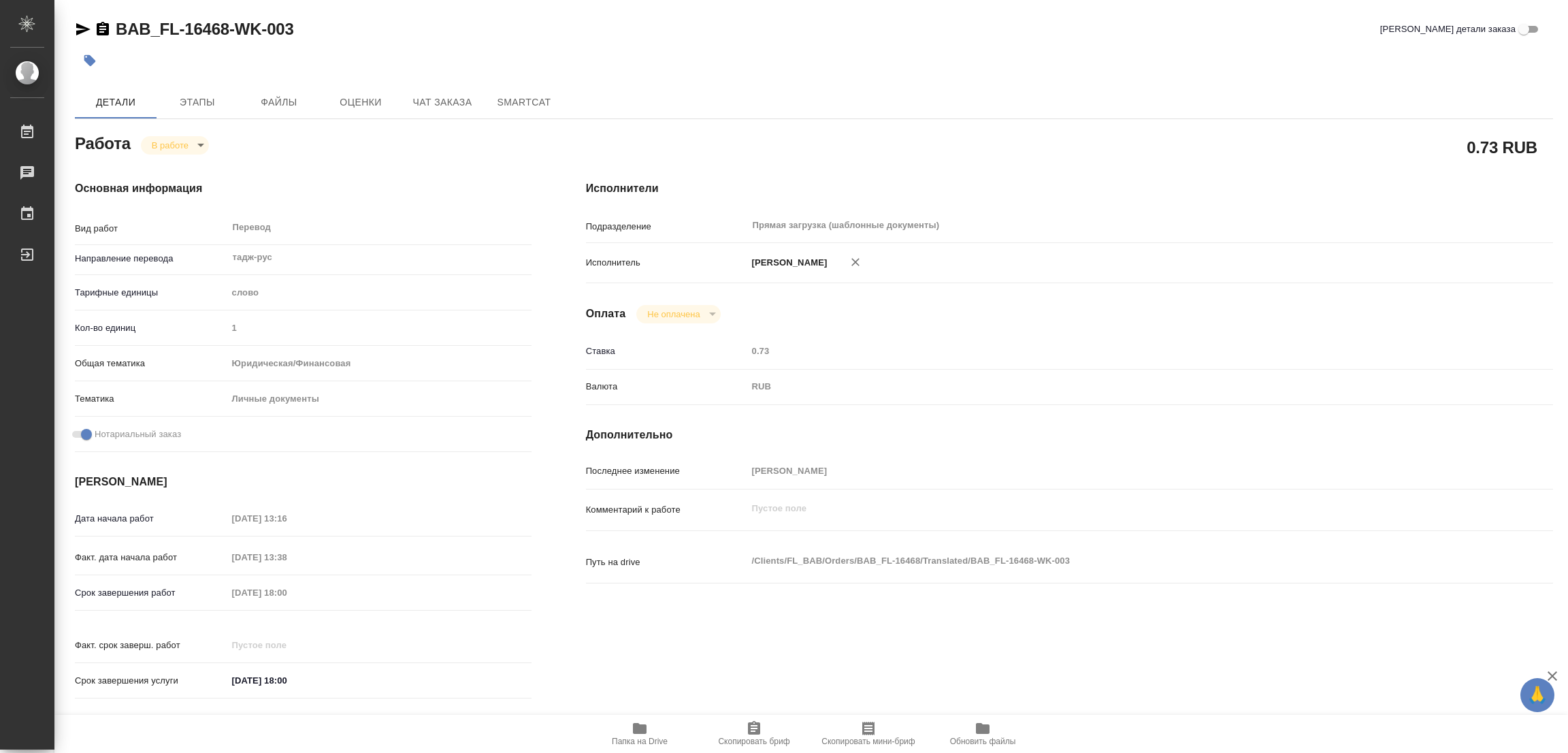
type textarea "x"
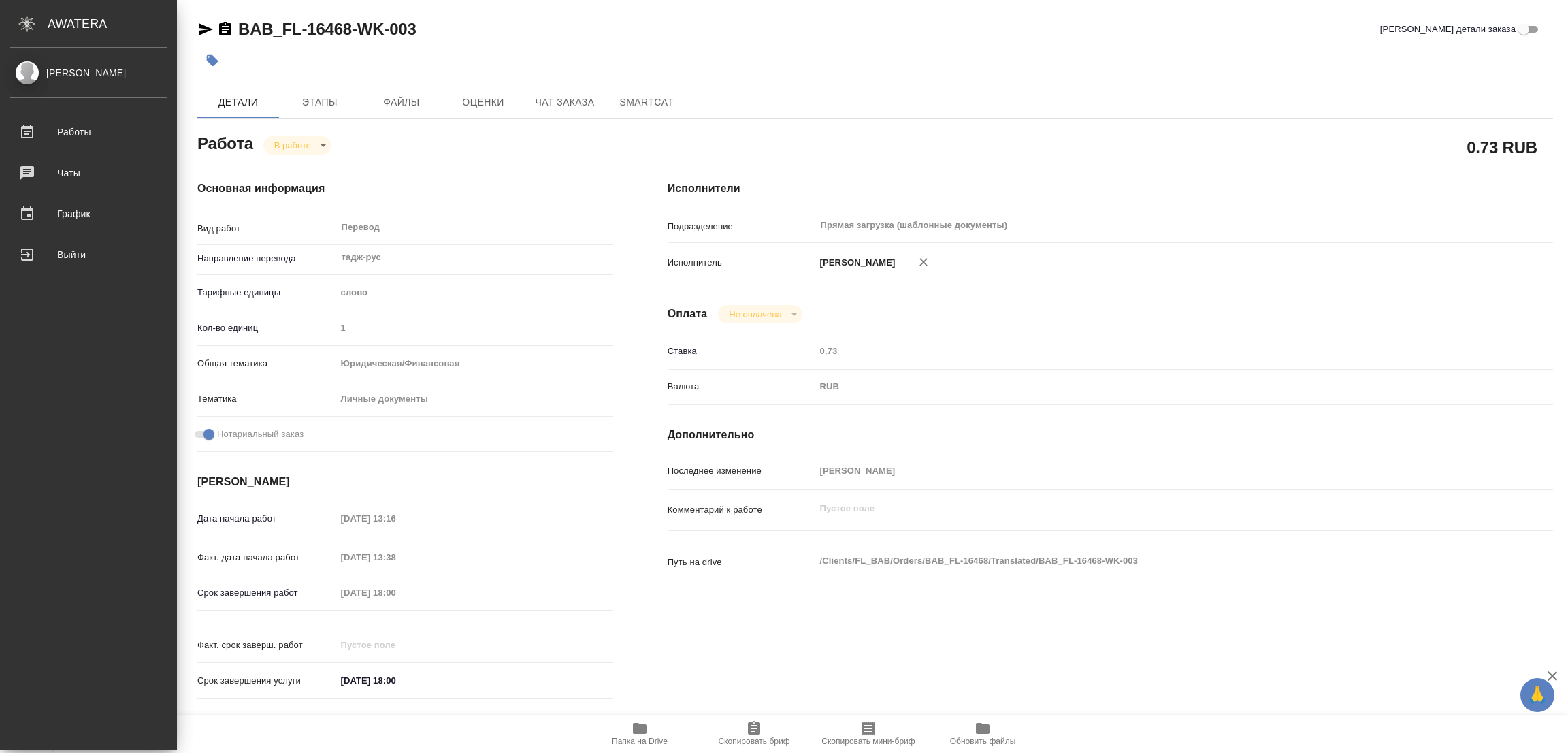
type textarea "x"
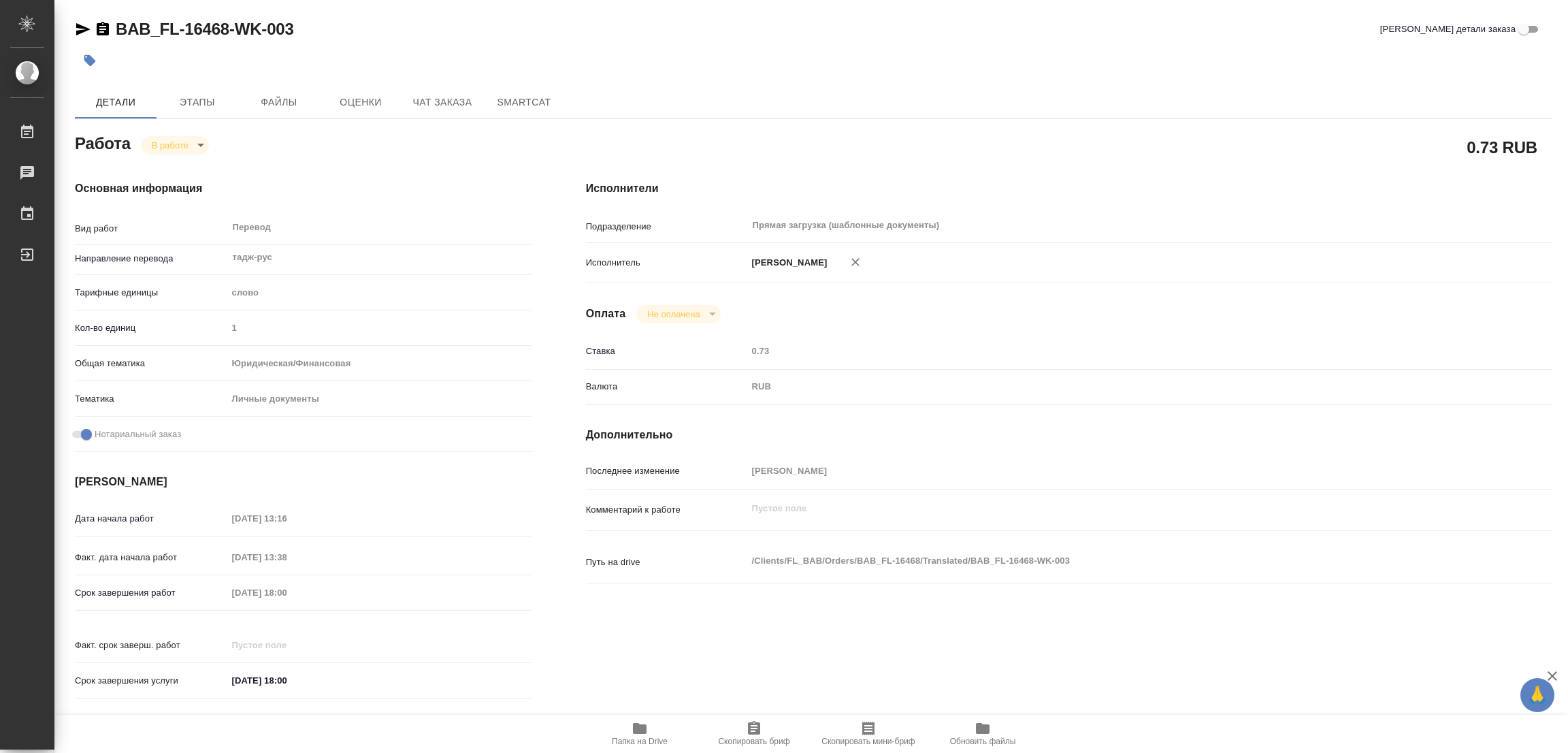
type textarea "x"
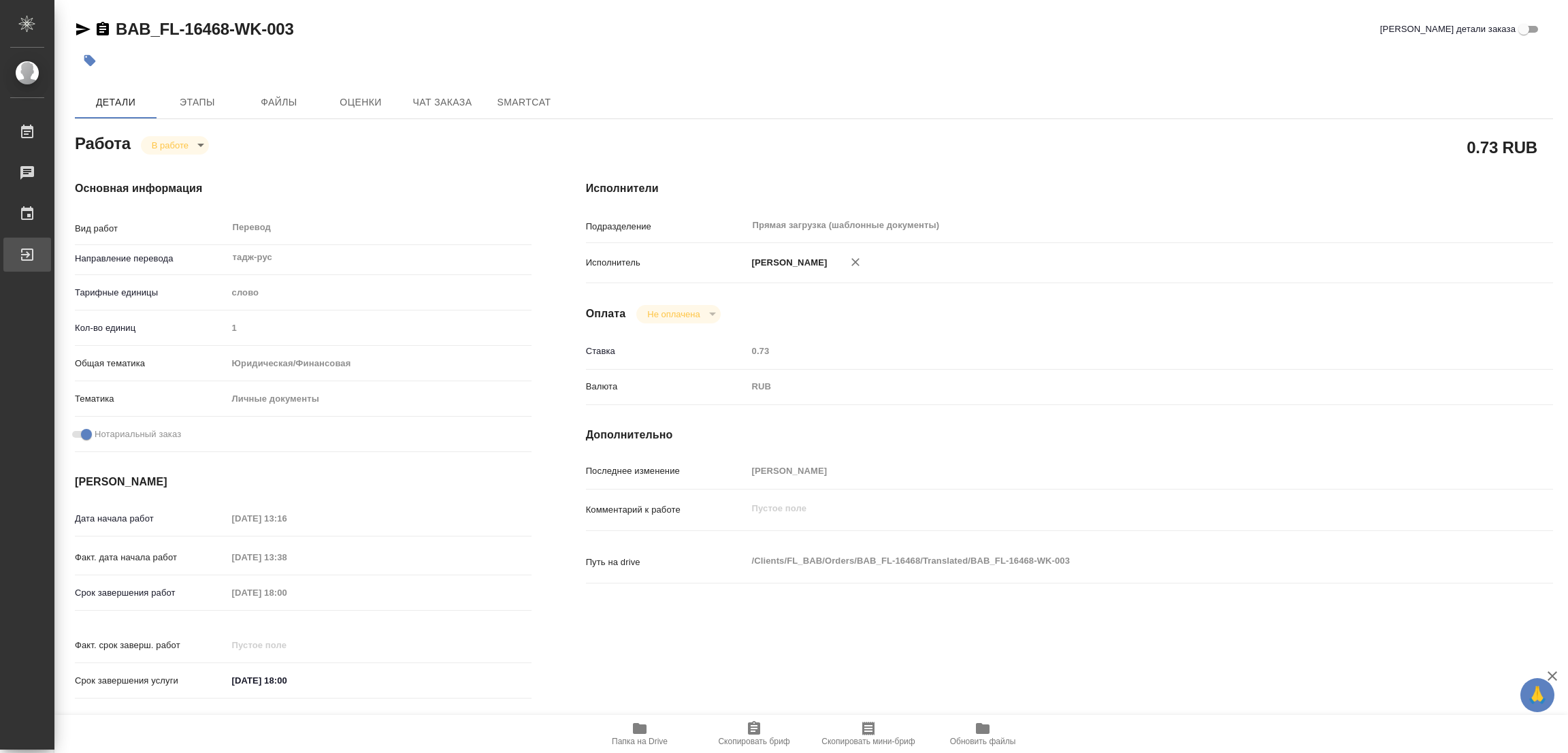
type textarea "x"
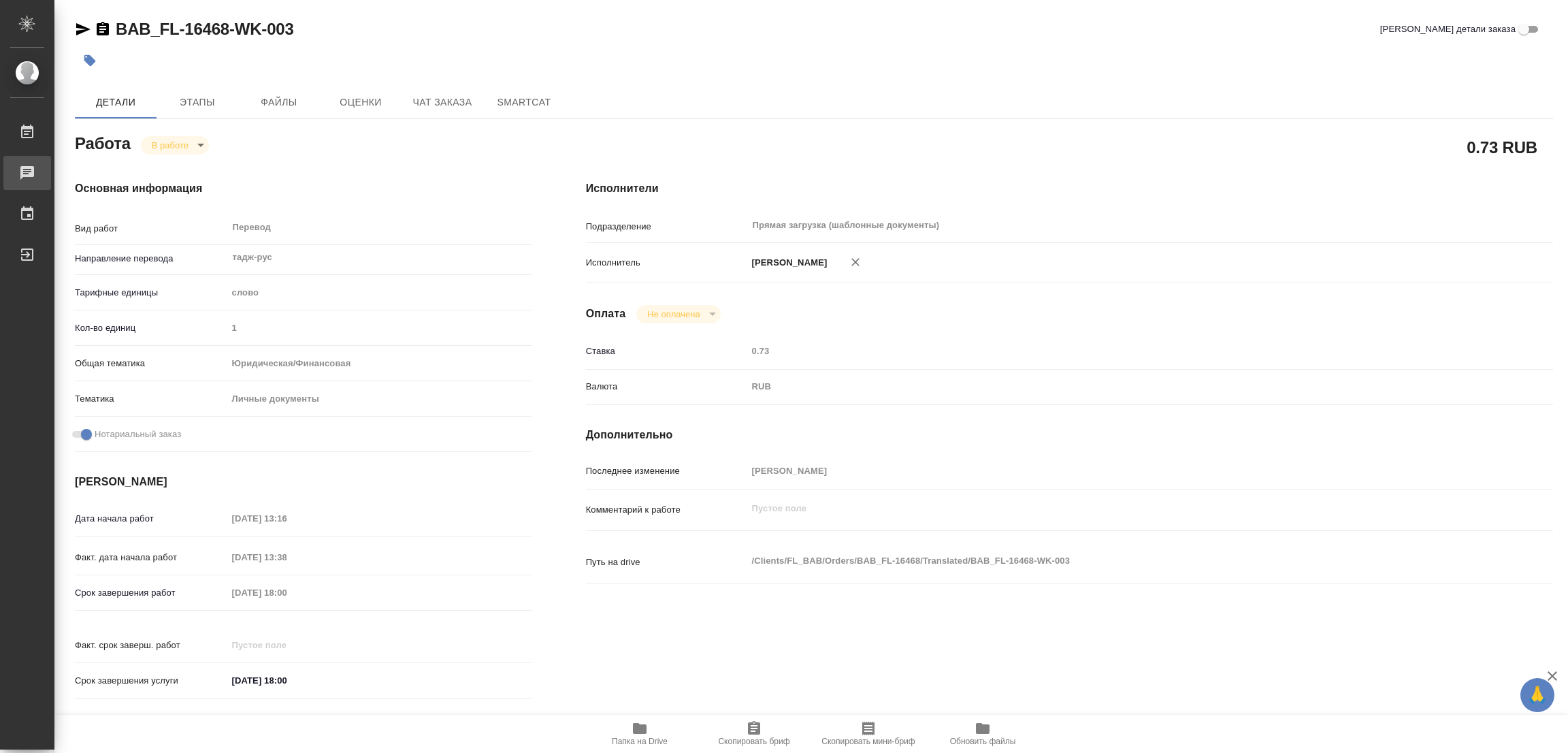
type textarea "x"
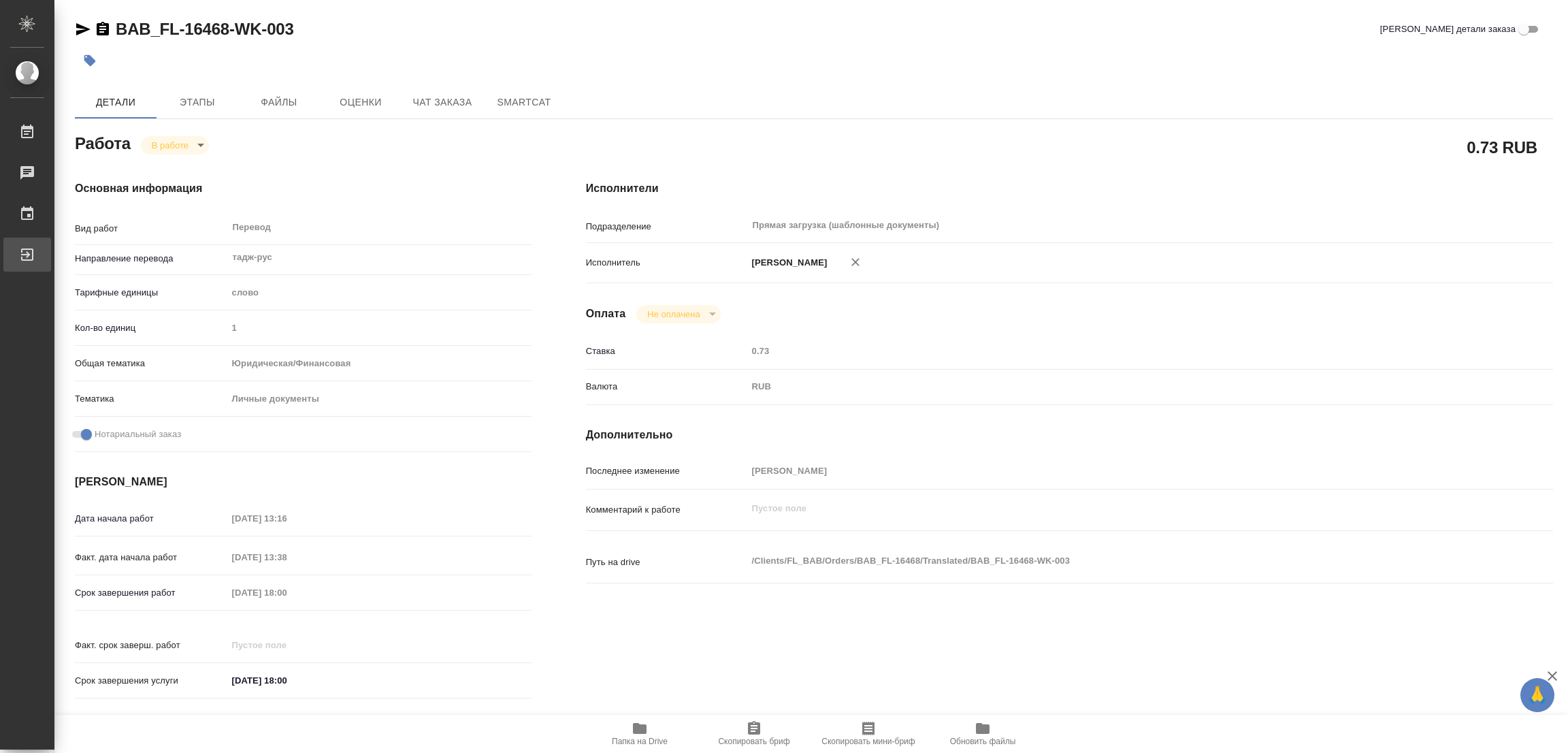
type textarea "x"
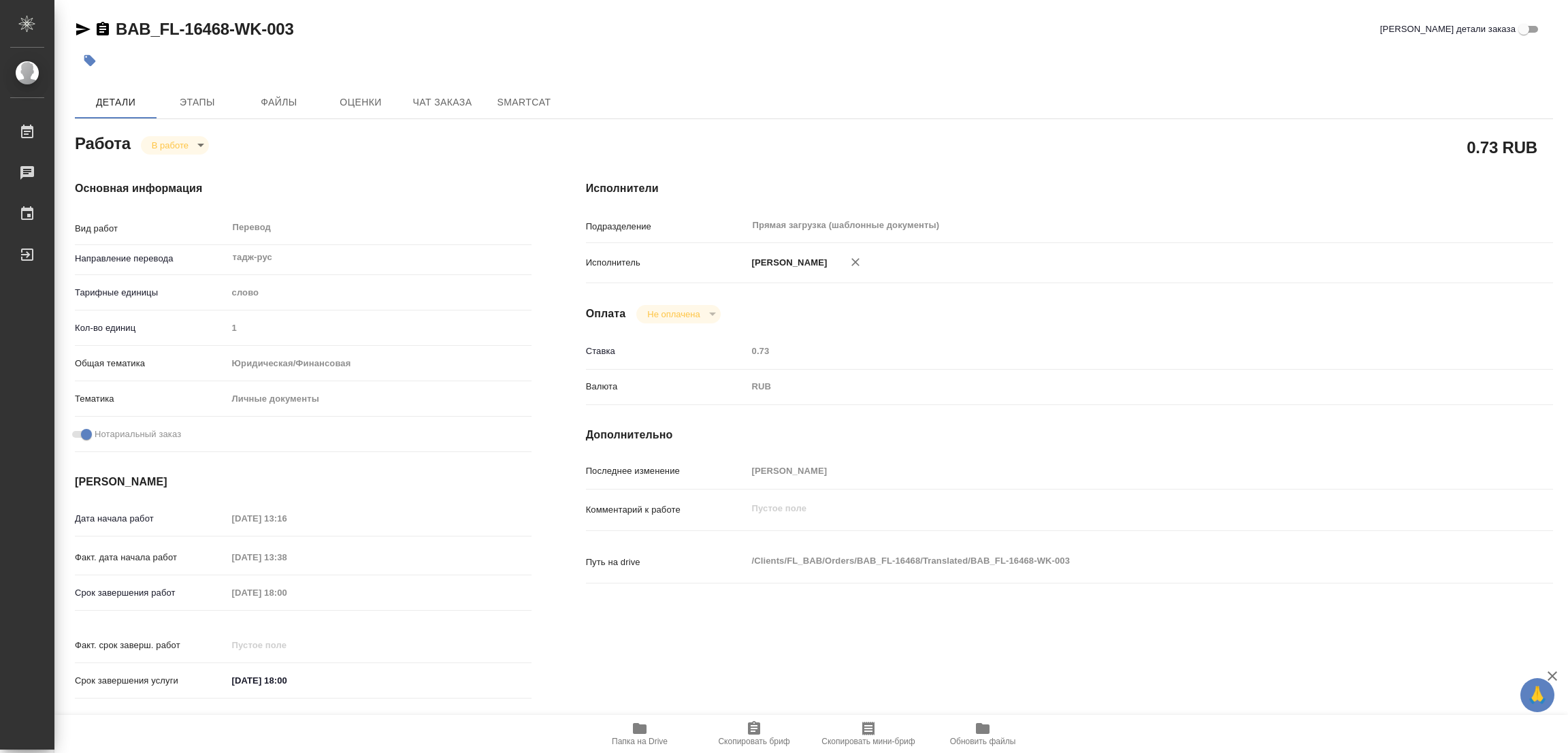
type textarea "x"
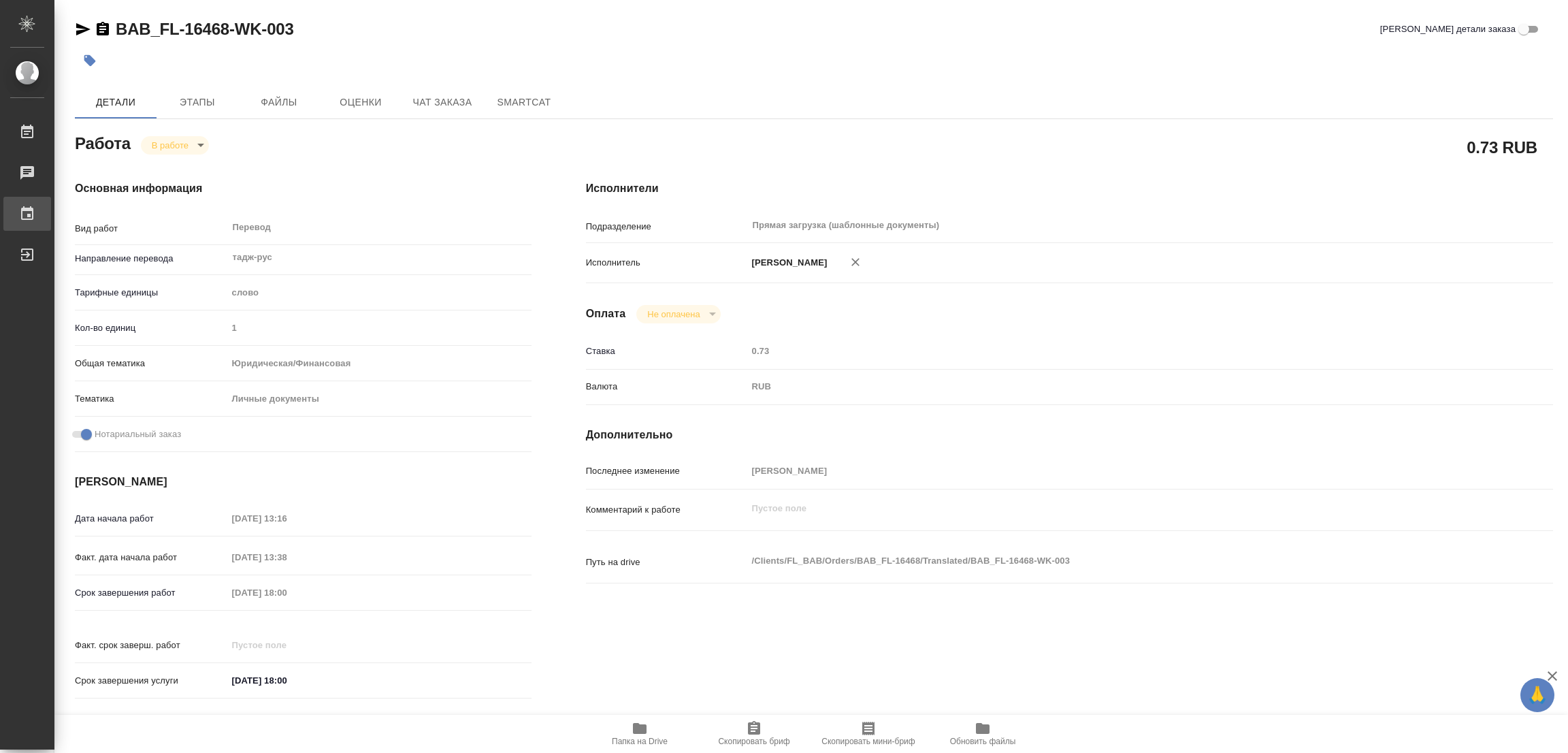
type textarea "x"
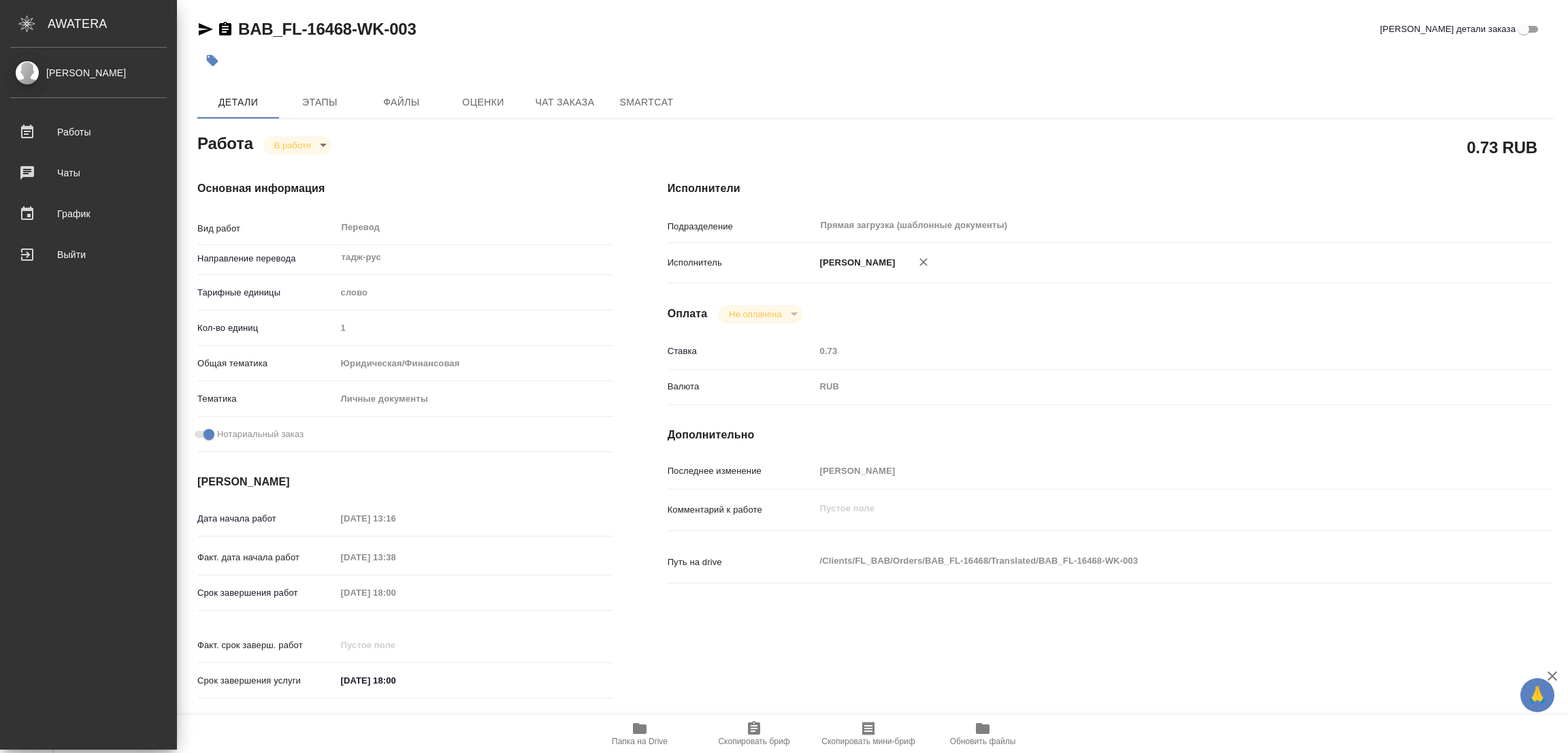
type textarea "x"
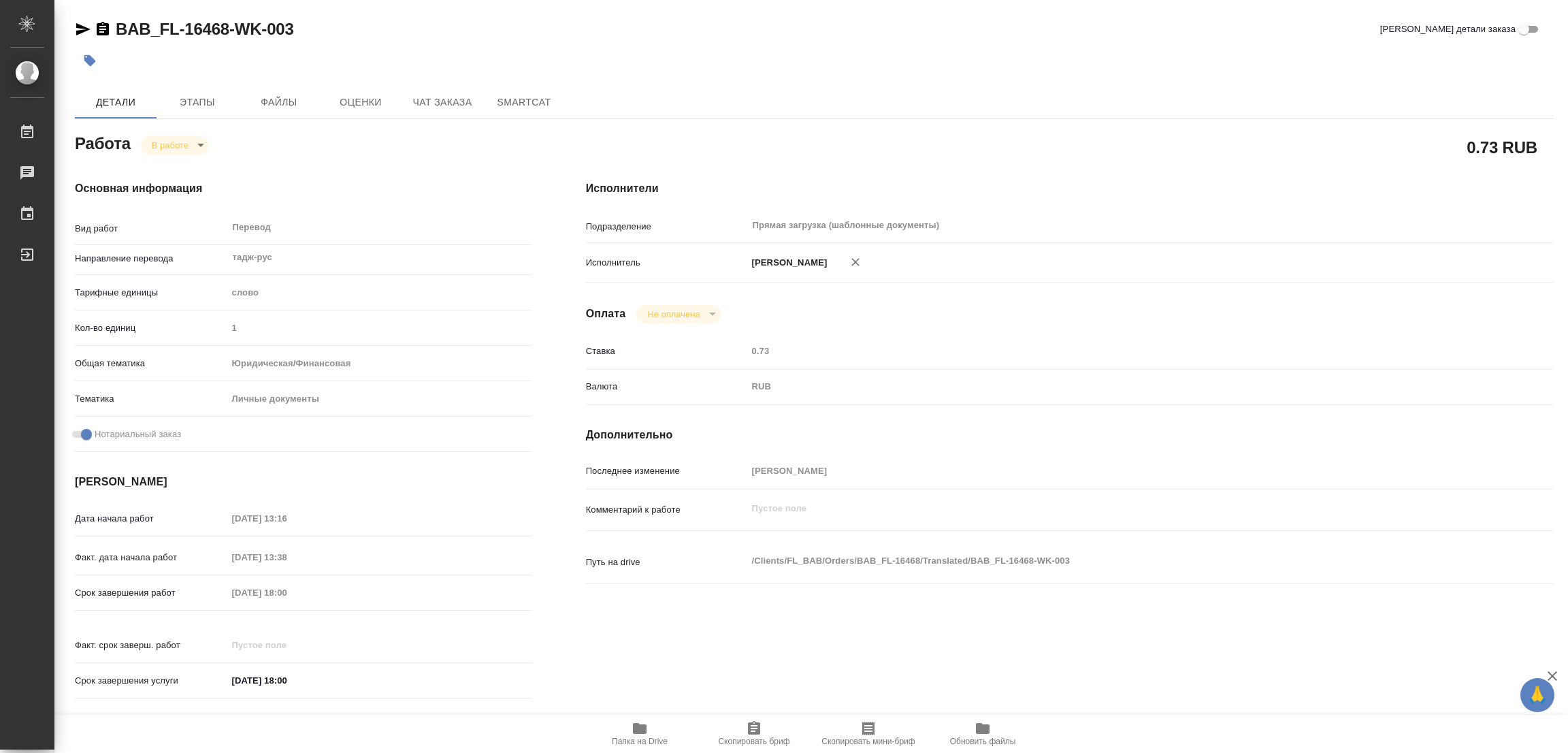
type textarea "x"
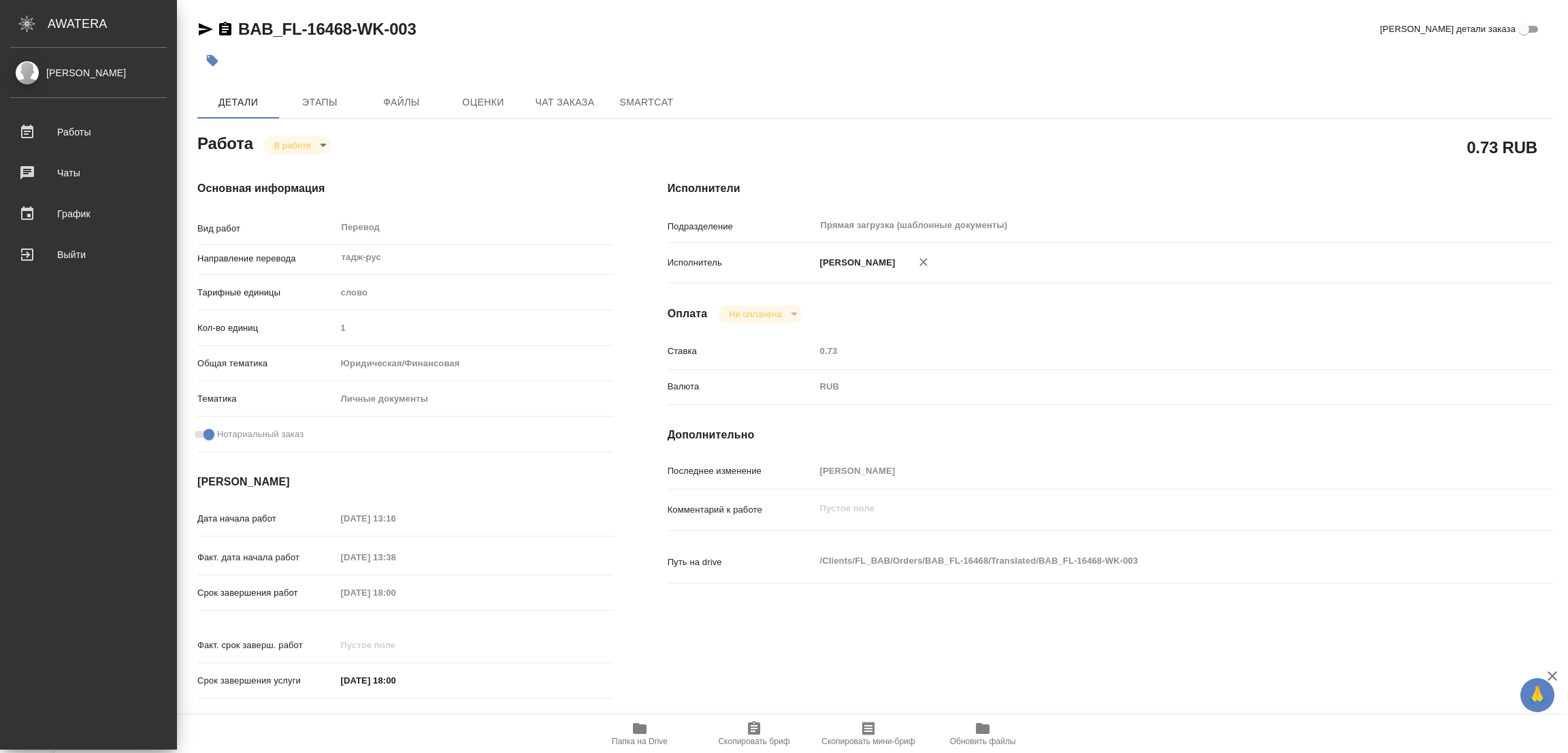
type textarea "x"
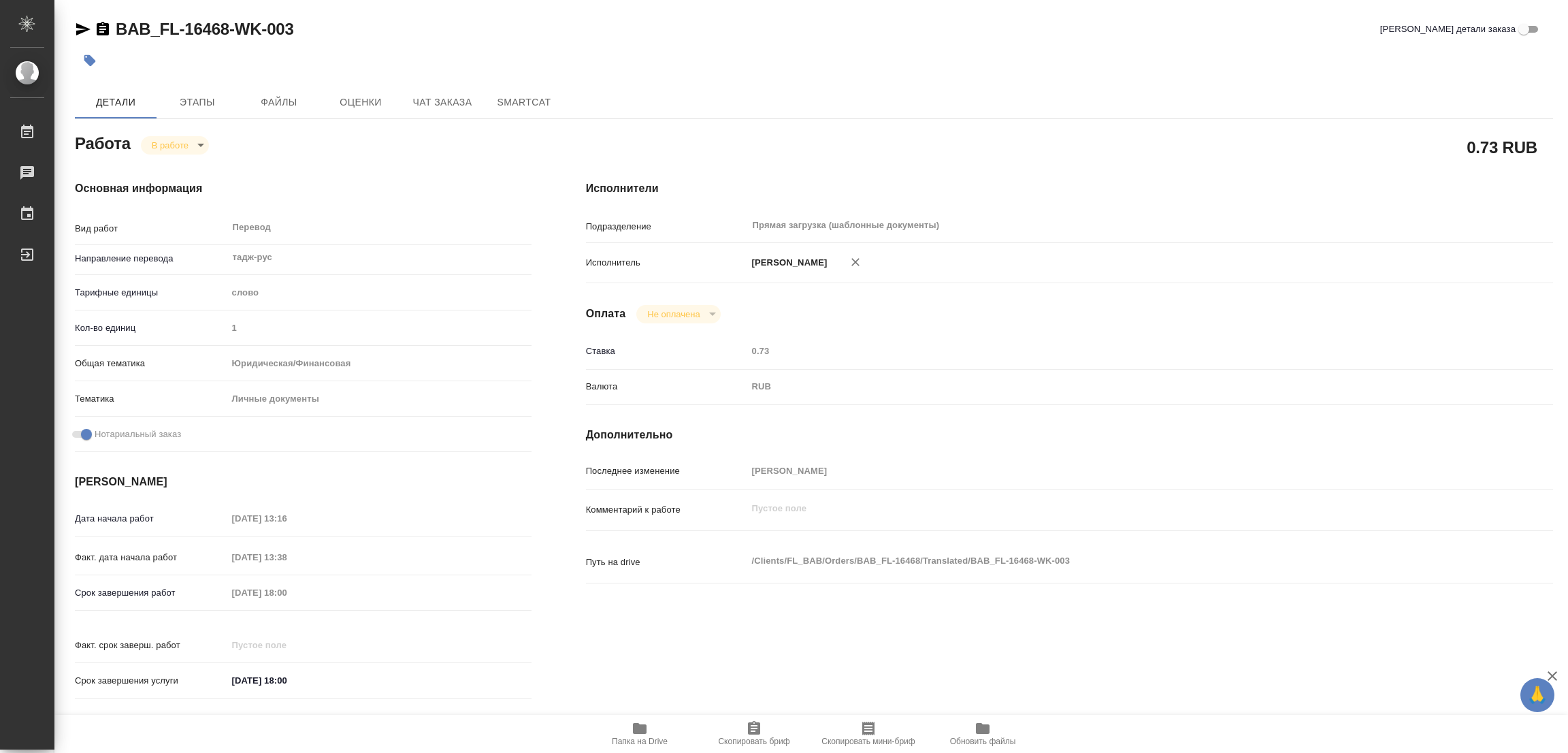
type textarea "x"
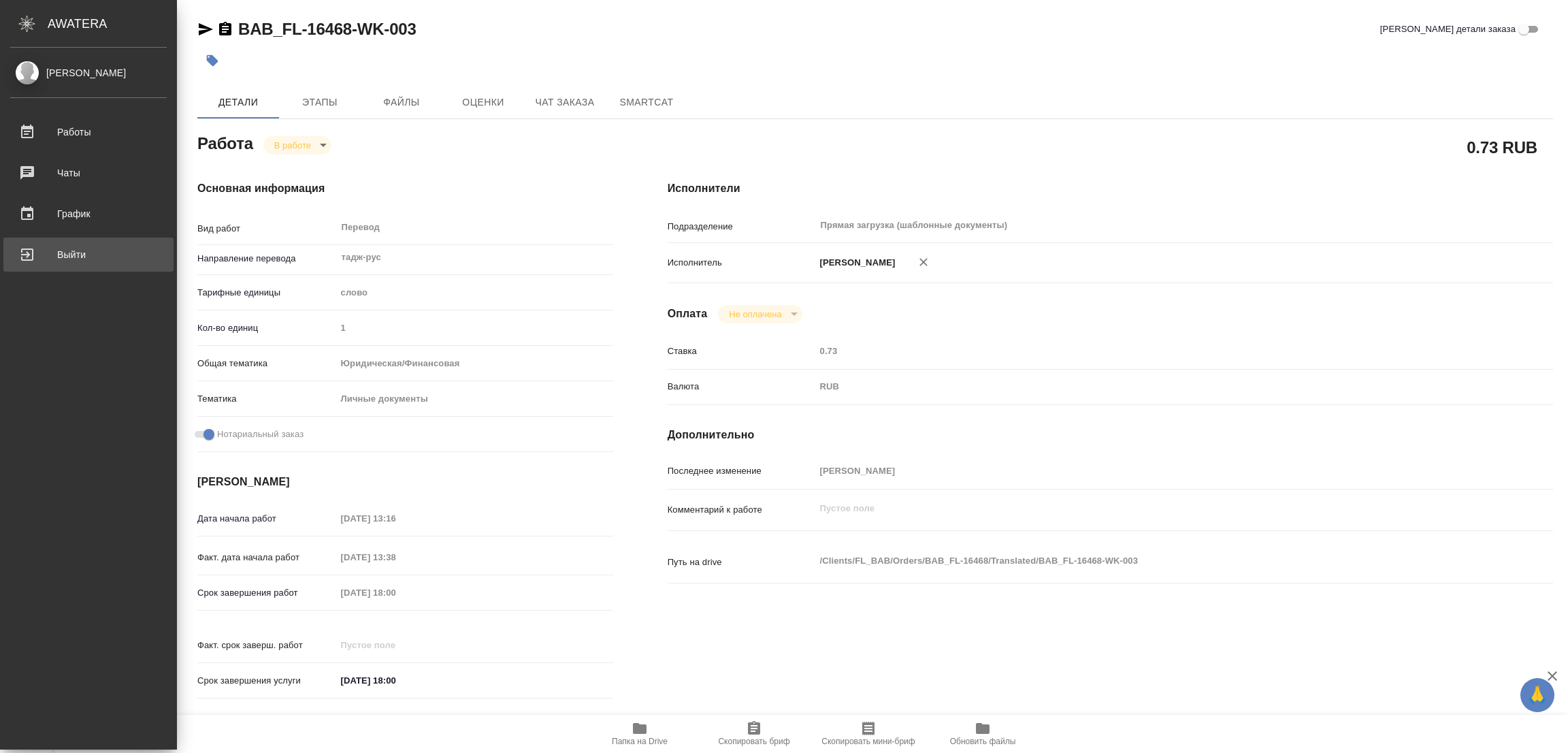
type textarea "x"
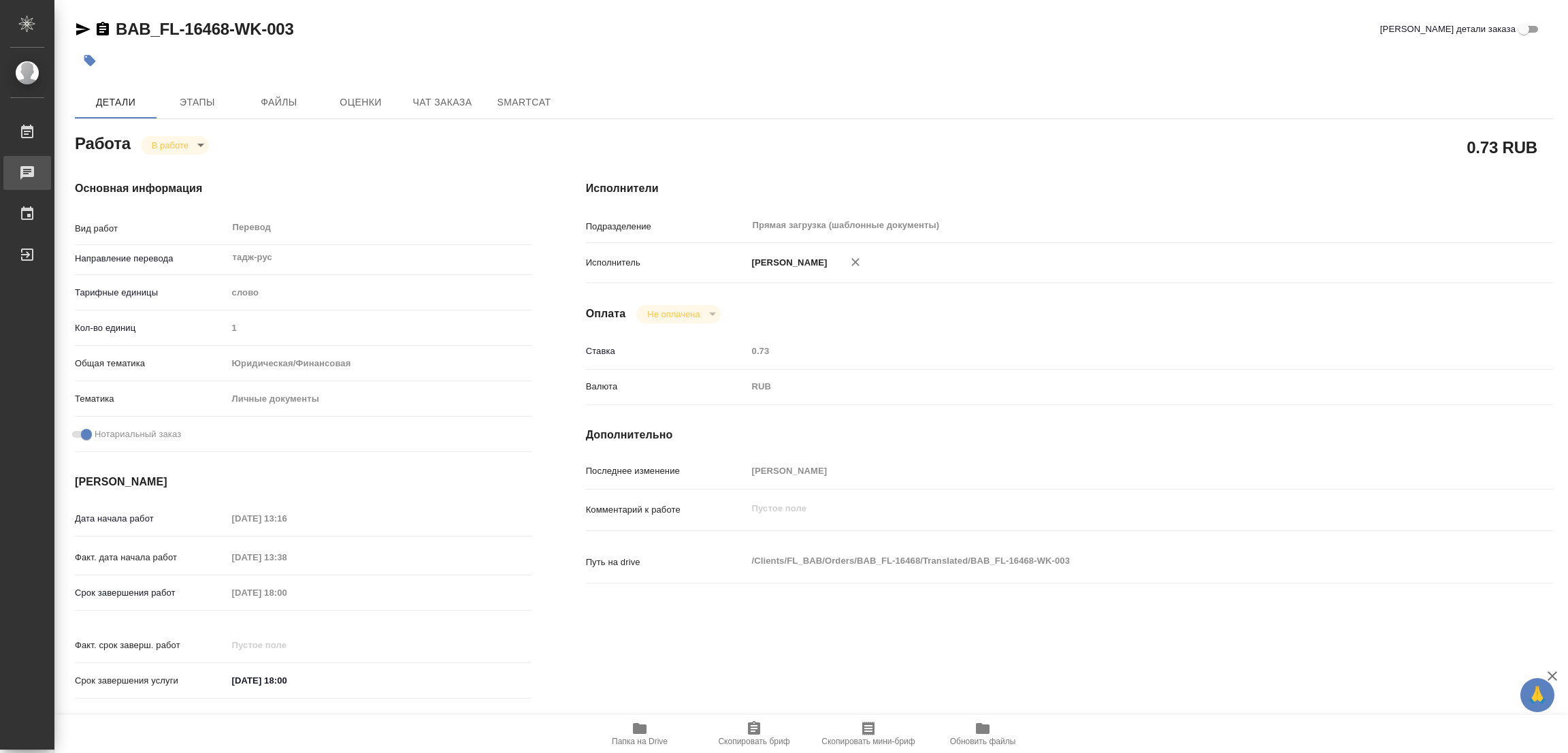
type textarea "x"
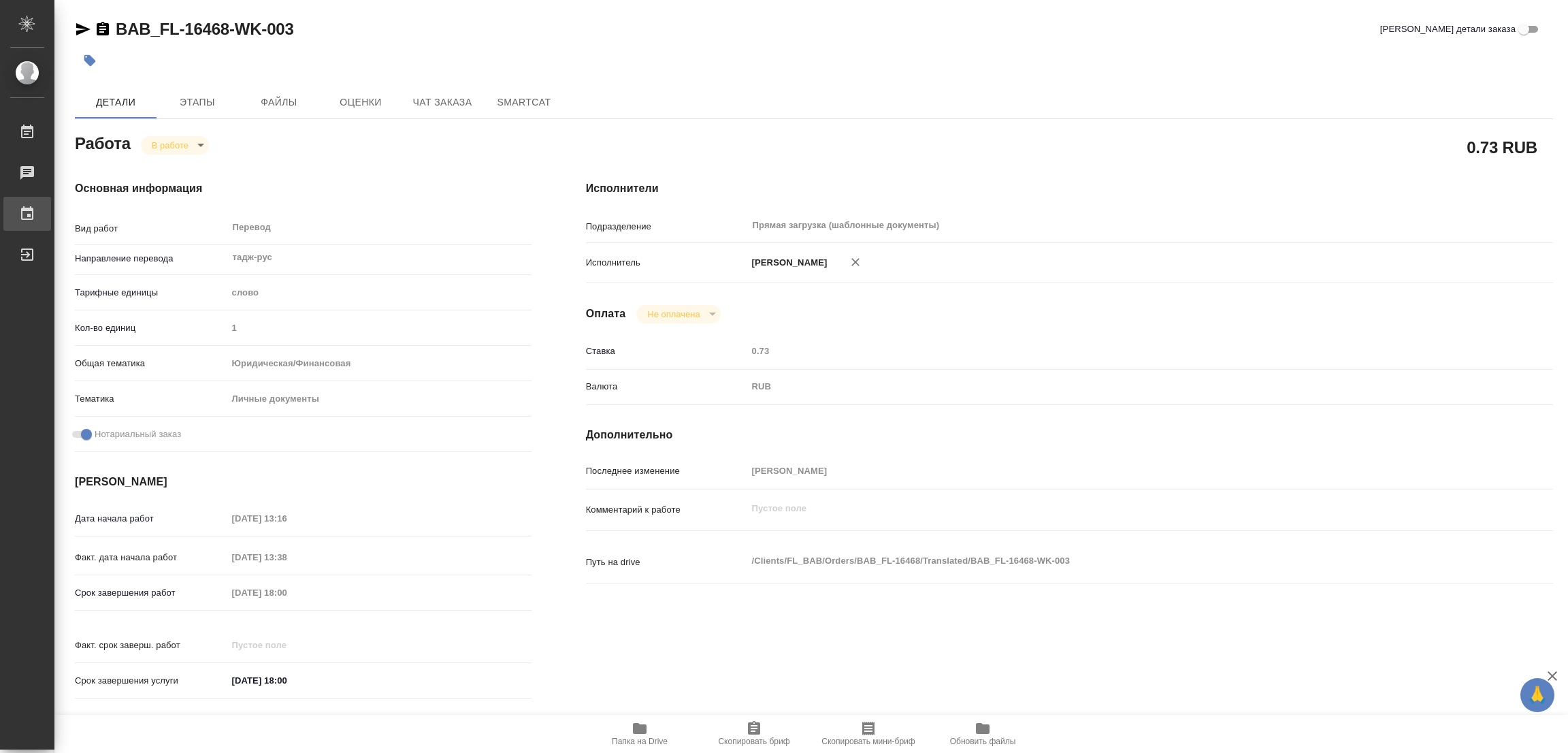
type textarea "x"
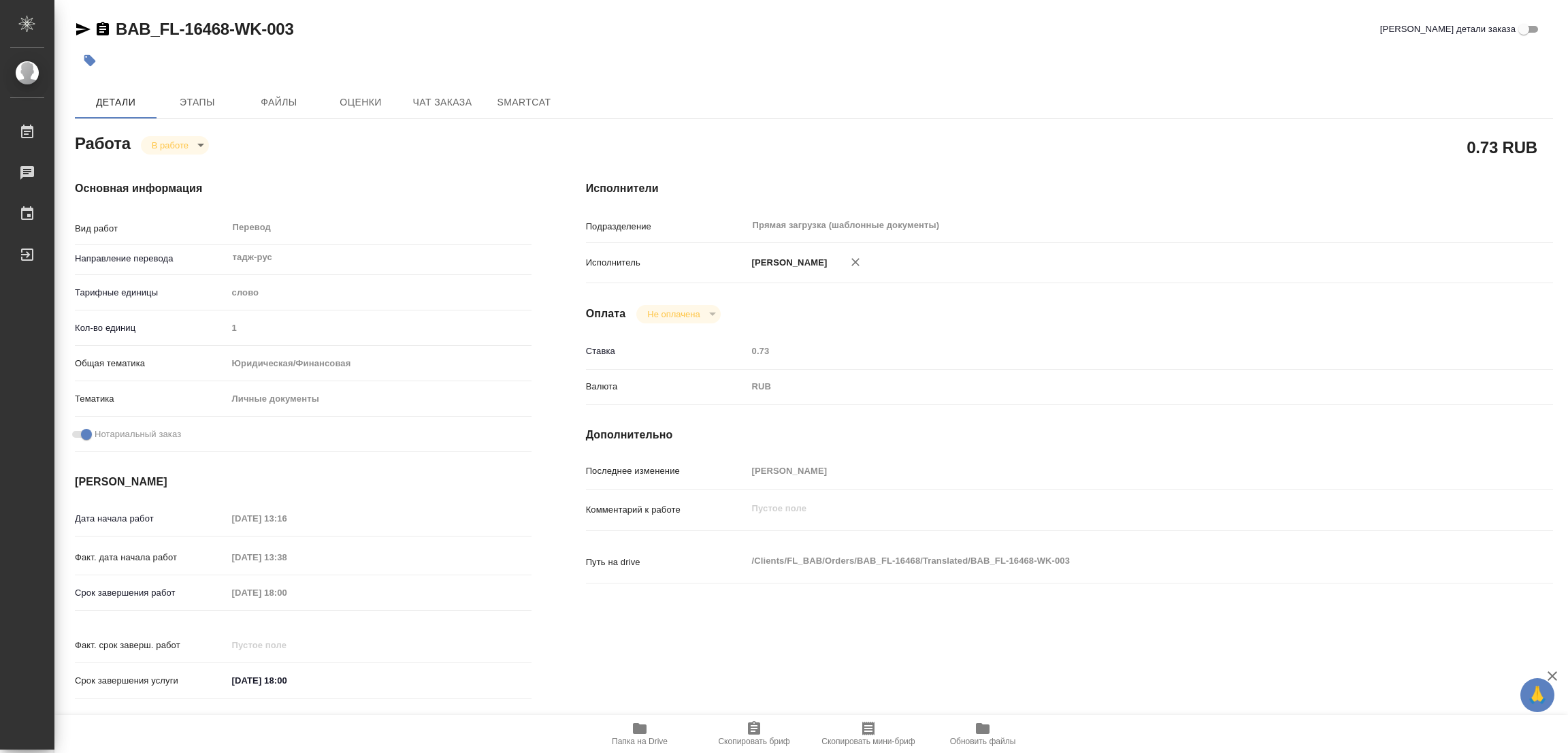
type textarea "x"
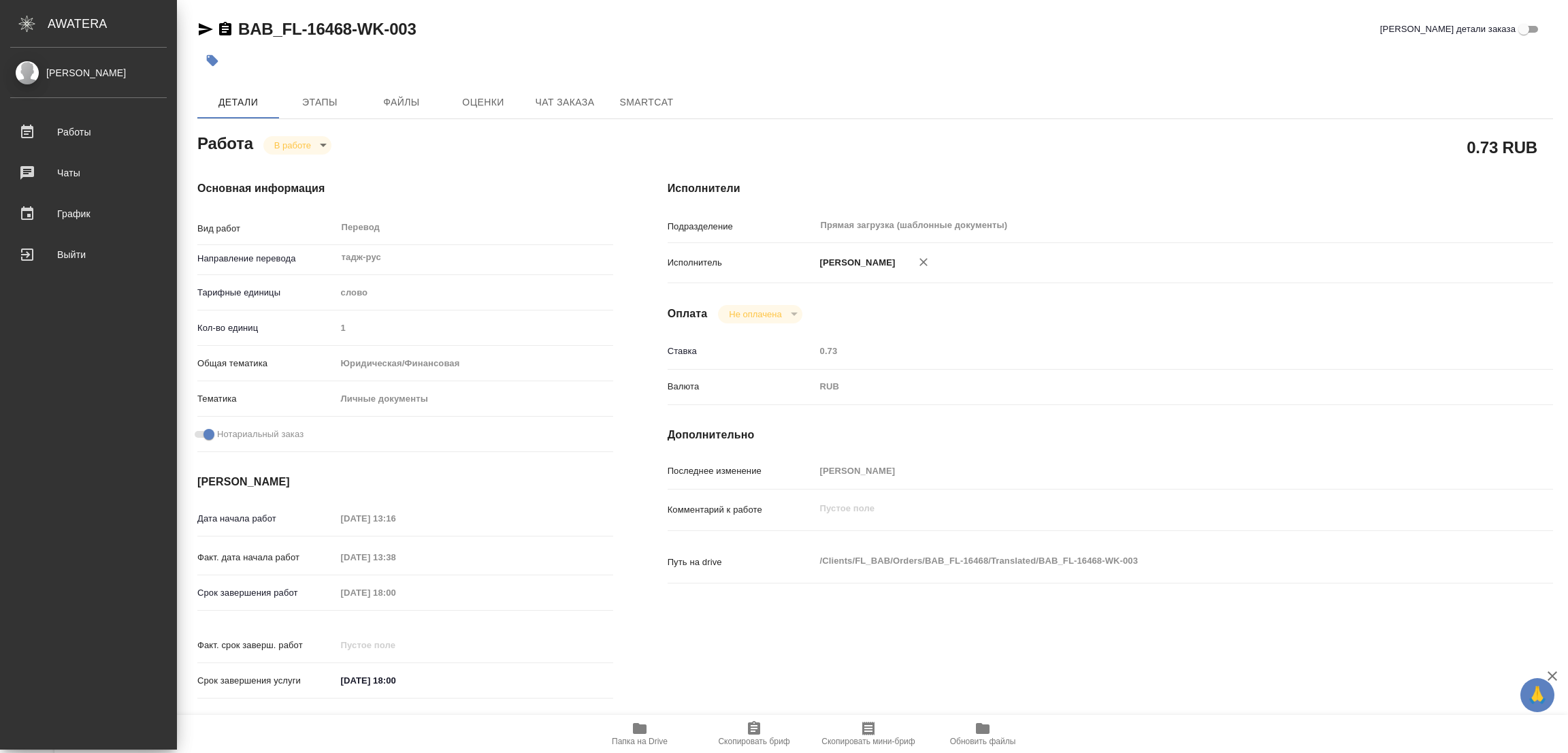
type textarea "x"
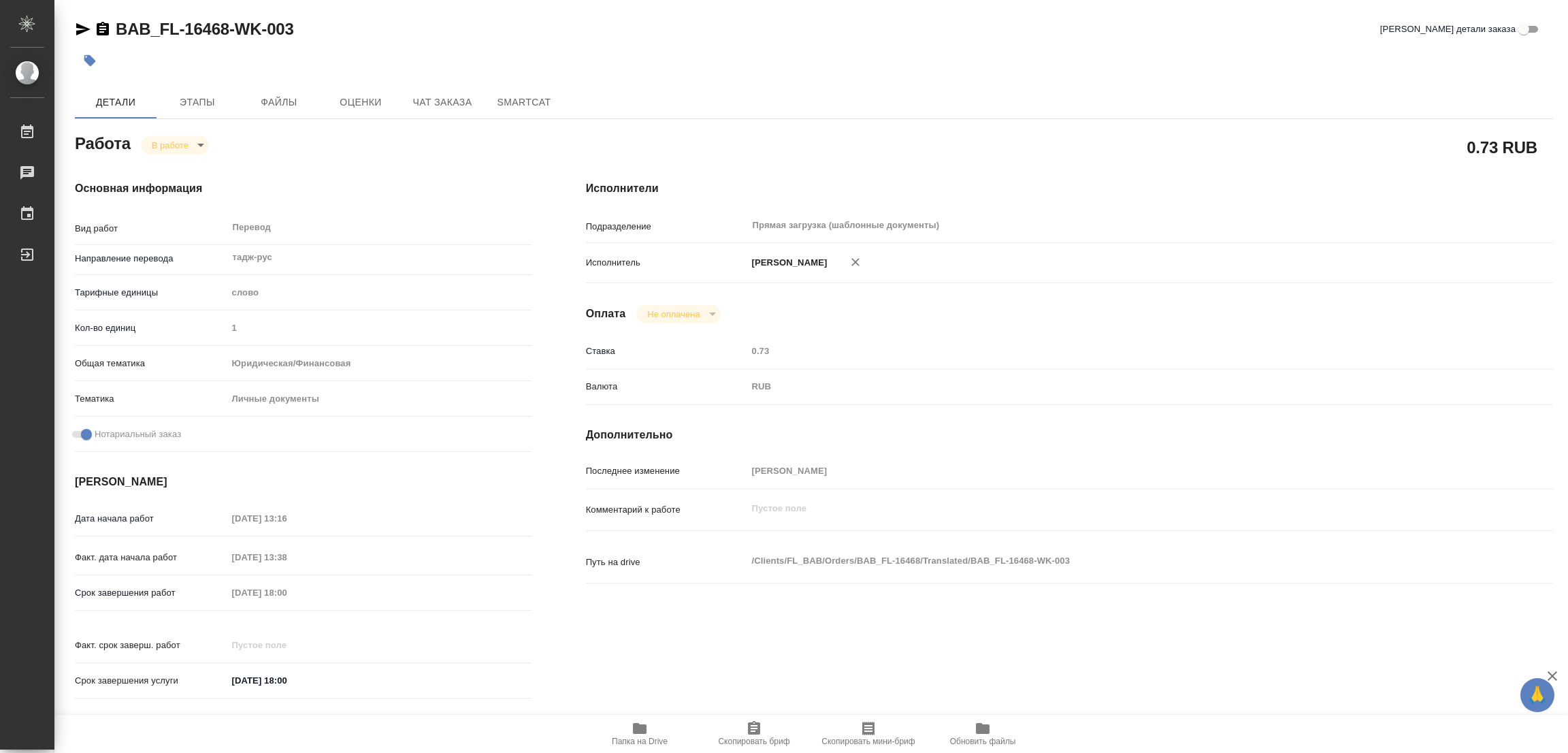
type textarea "x"
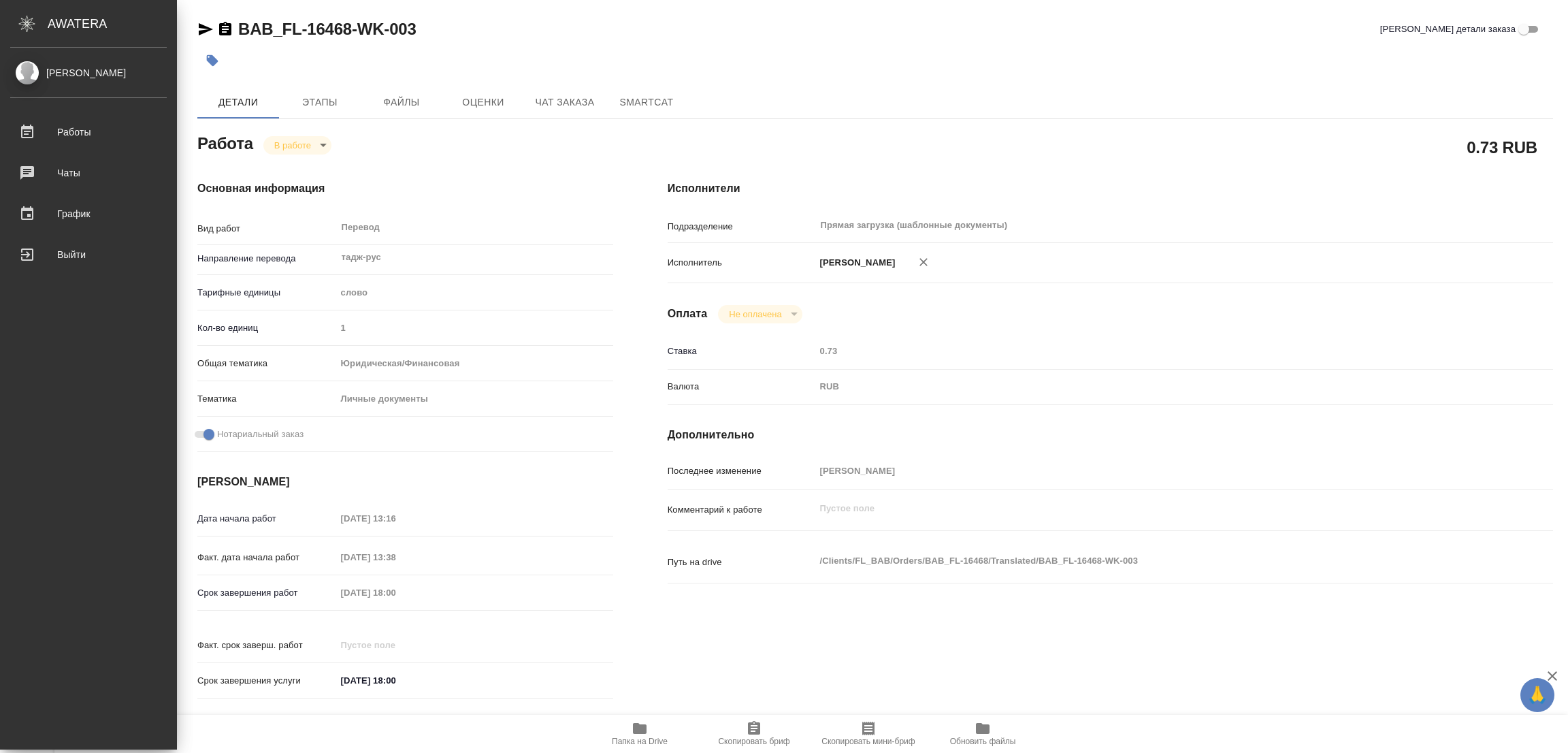
type textarea "x"
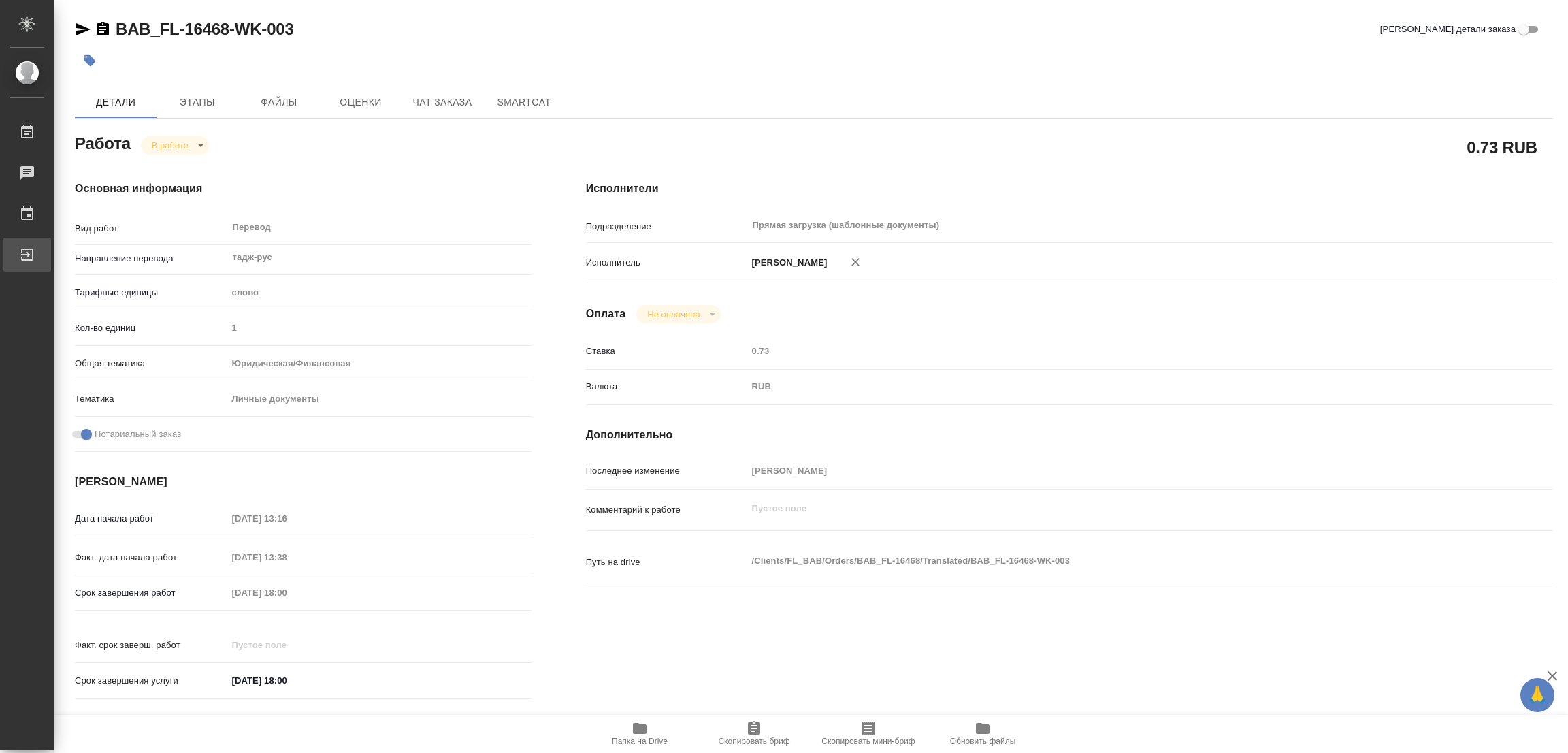
type textarea "x"
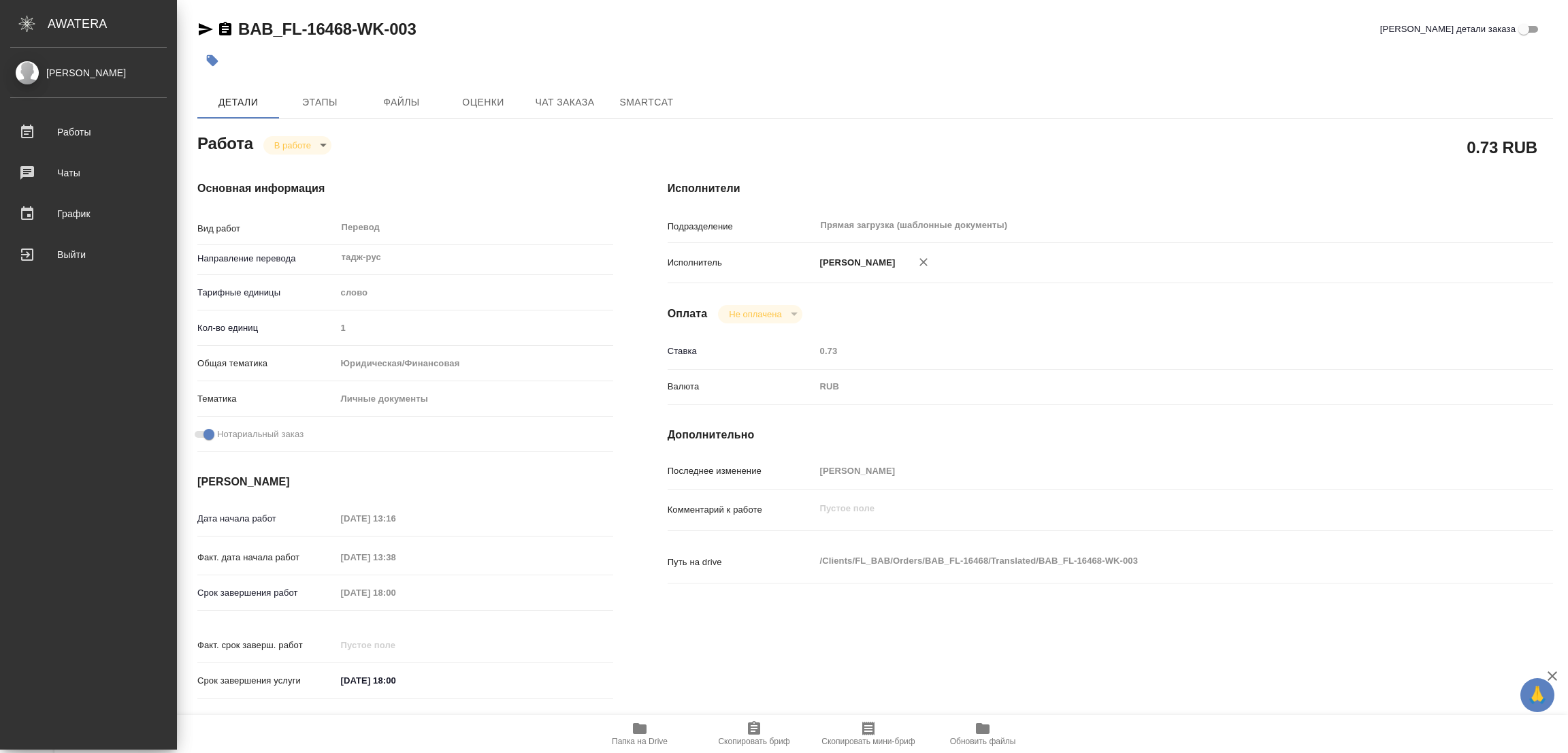
type textarea "x"
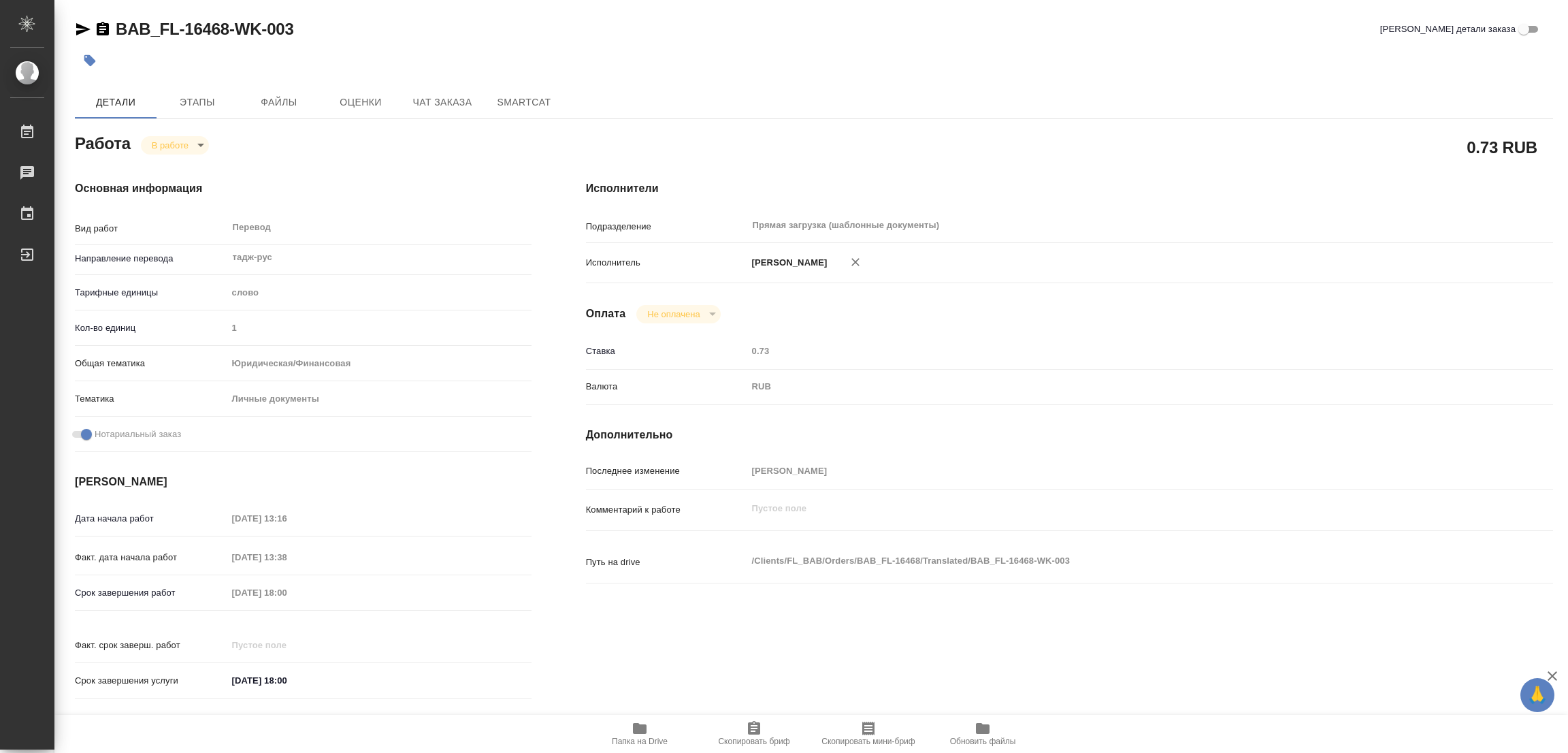
type textarea "x"
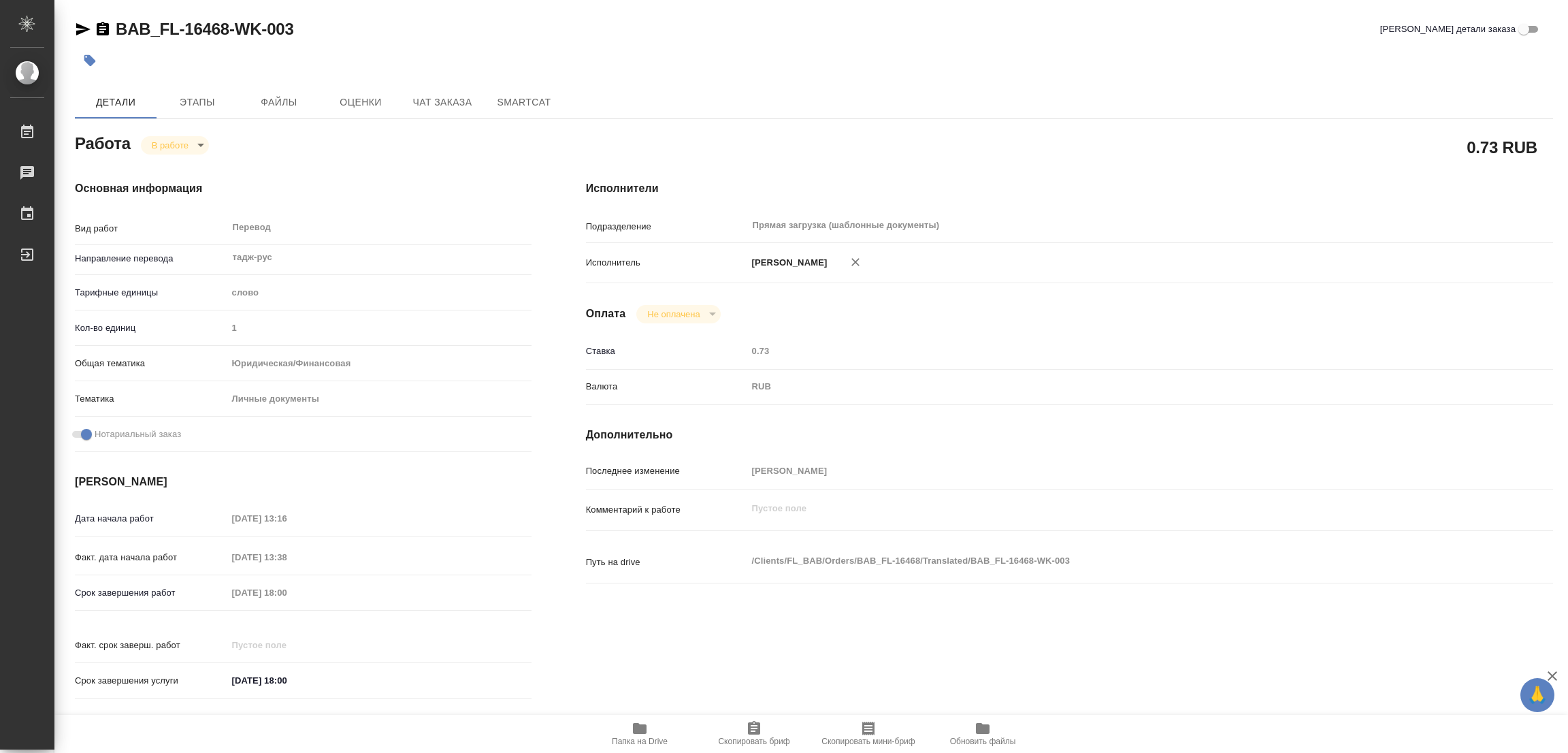
type textarea "x"
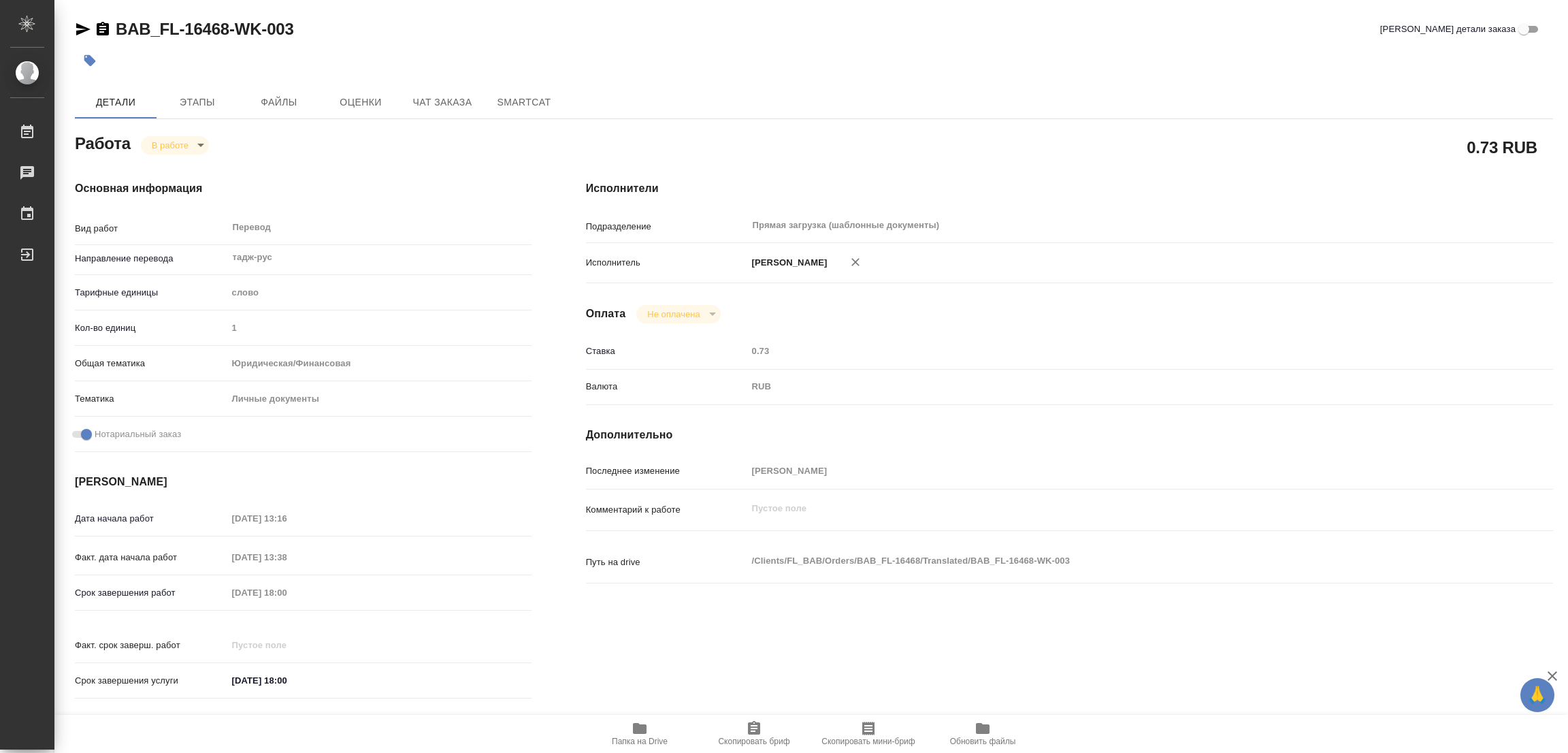
type textarea "x"
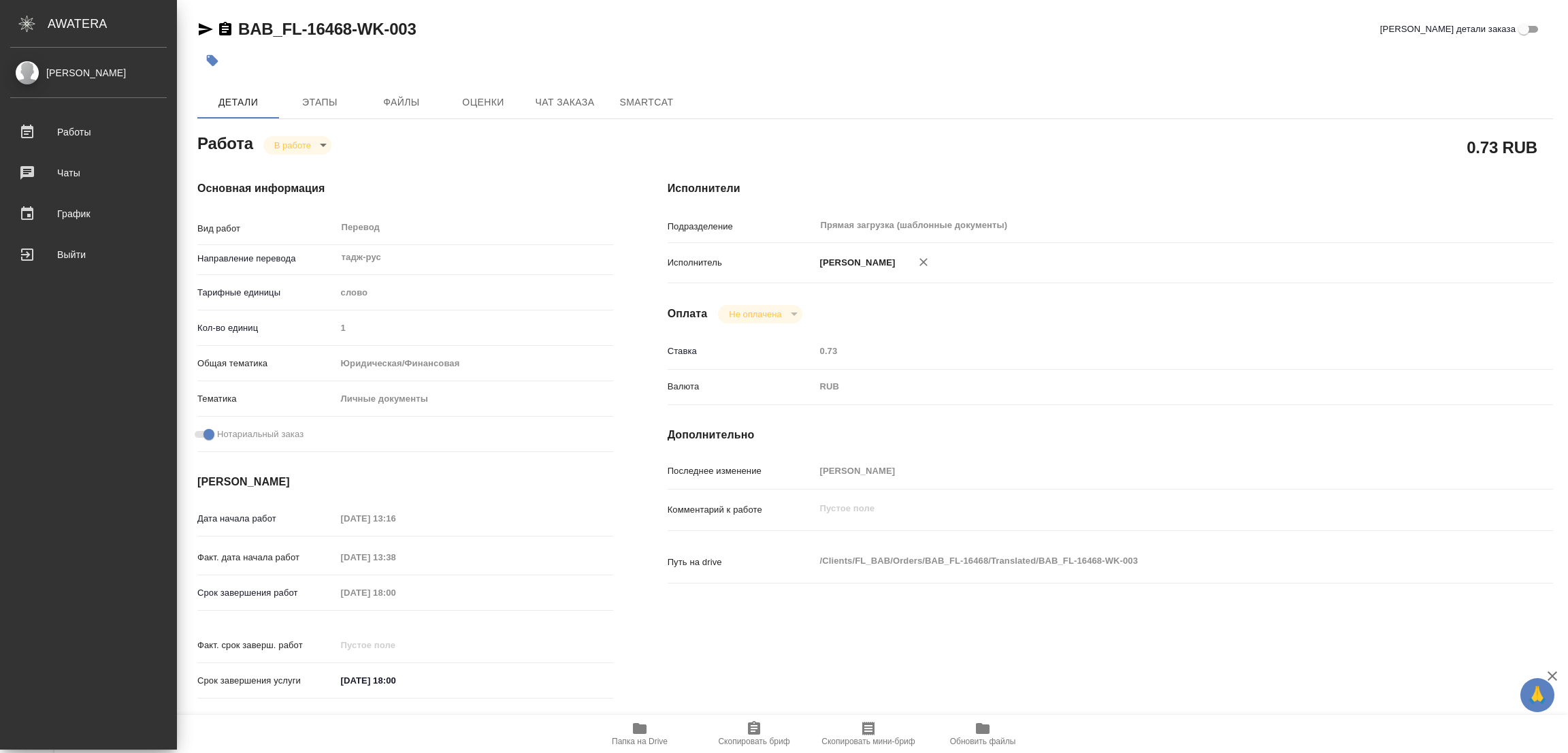
type textarea "x"
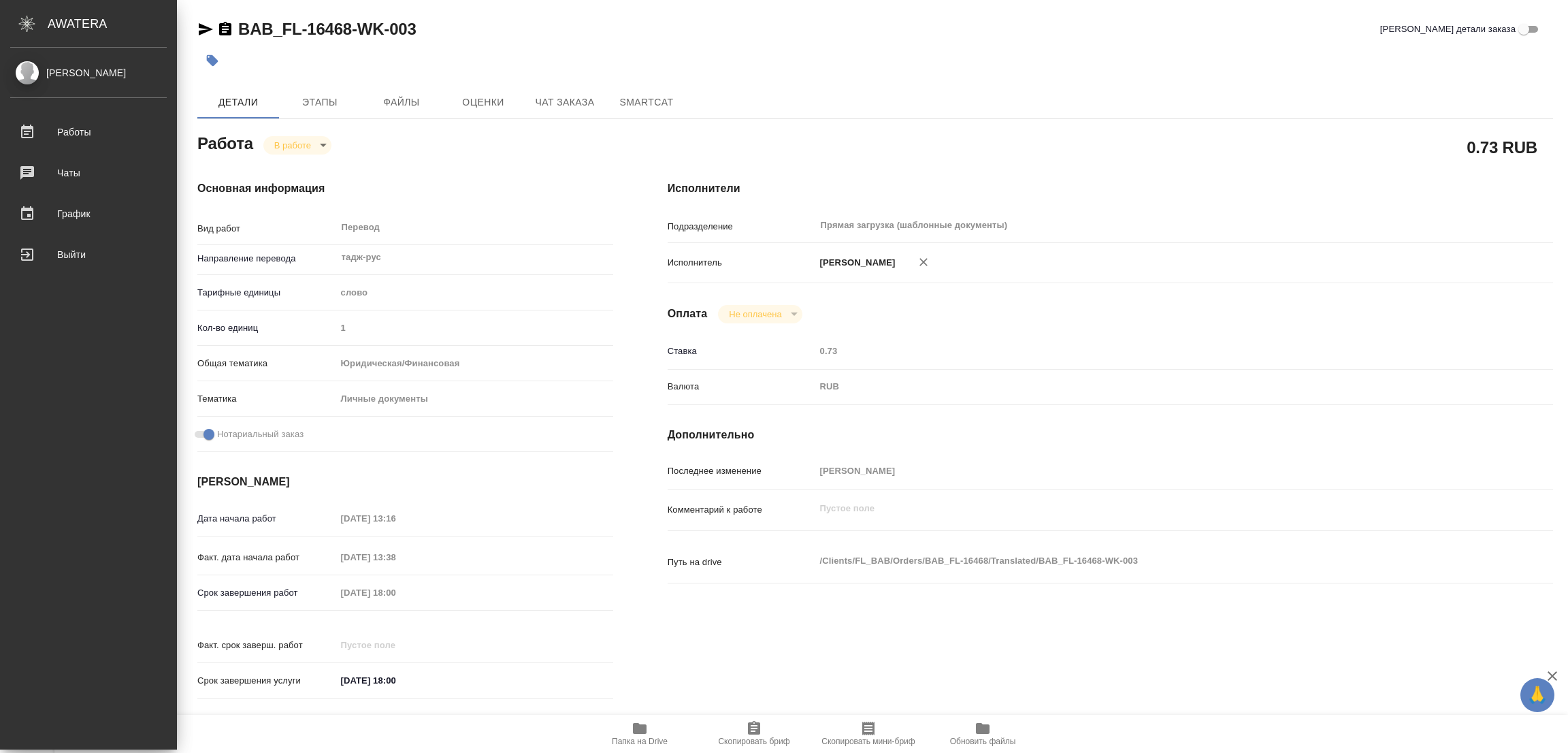
type textarea "x"
